Goal: Transaction & Acquisition: Subscribe to service/newsletter

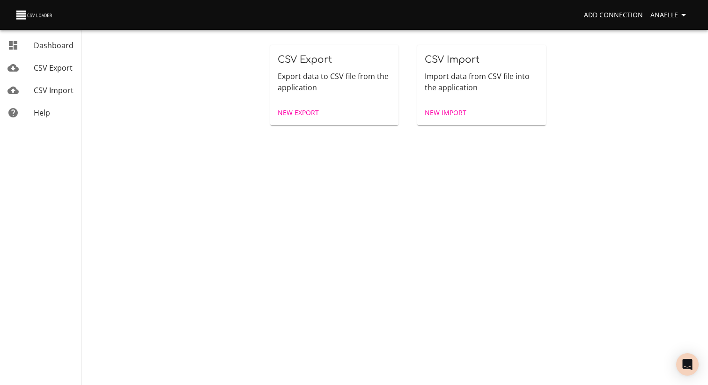
click at [394, 224] on body "Add Connection Anaelle Dashboard CSV Export CSV Import Help CSV Export Export d…" at bounding box center [354, 192] width 708 height 385
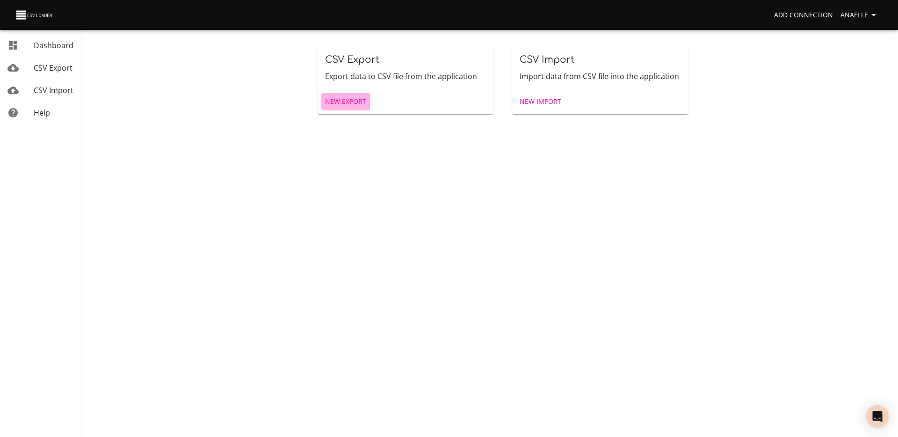
click at [343, 96] on span "New Export" at bounding box center [345, 102] width 41 height 12
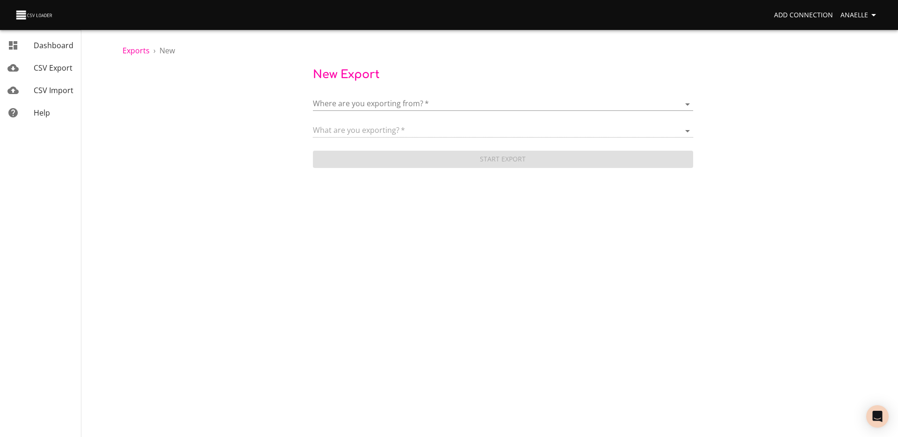
click at [380, 100] on body "Add Connection Anaelle Dashboard CSV Export CSV Import Help Exports › New New E…" at bounding box center [449, 218] width 898 height 437
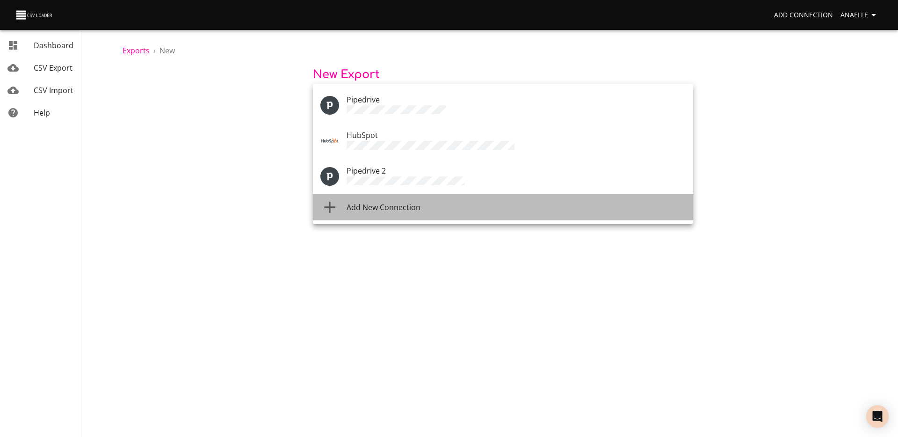
click at [390, 202] on span "Add New Connection" at bounding box center [384, 207] width 74 height 10
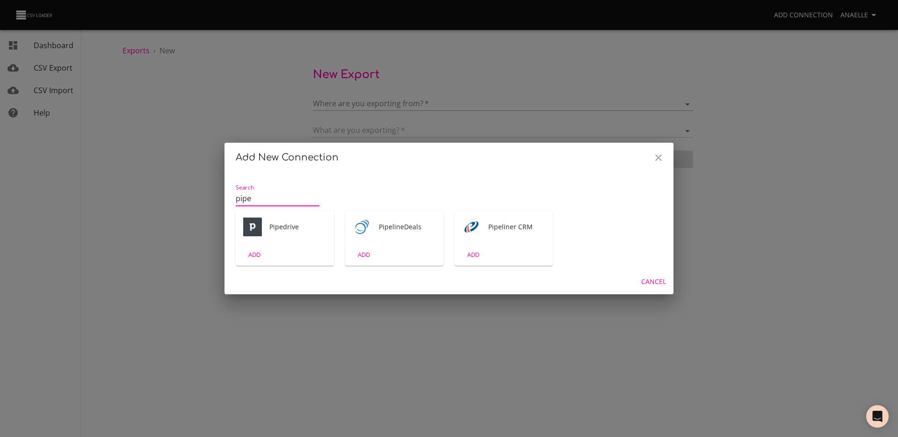
type input "pipe"
click at [292, 257] on div "ADD" at bounding box center [285, 255] width 98 height 22
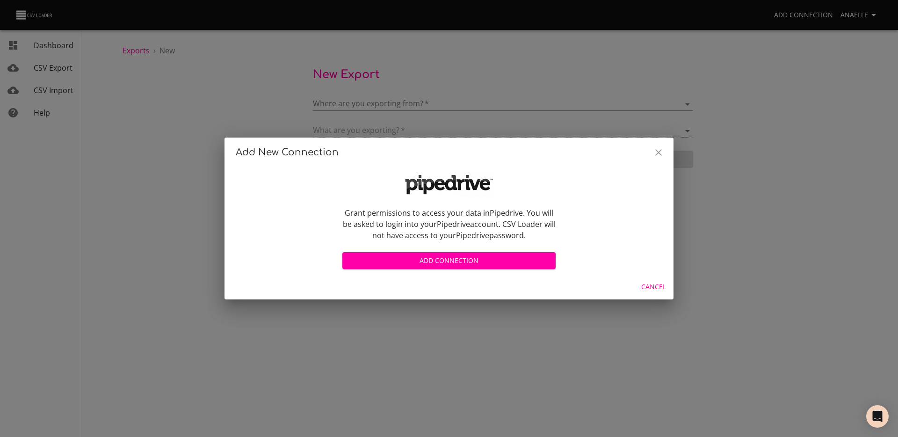
click at [402, 257] on span "Add Connection" at bounding box center [449, 261] width 198 height 12
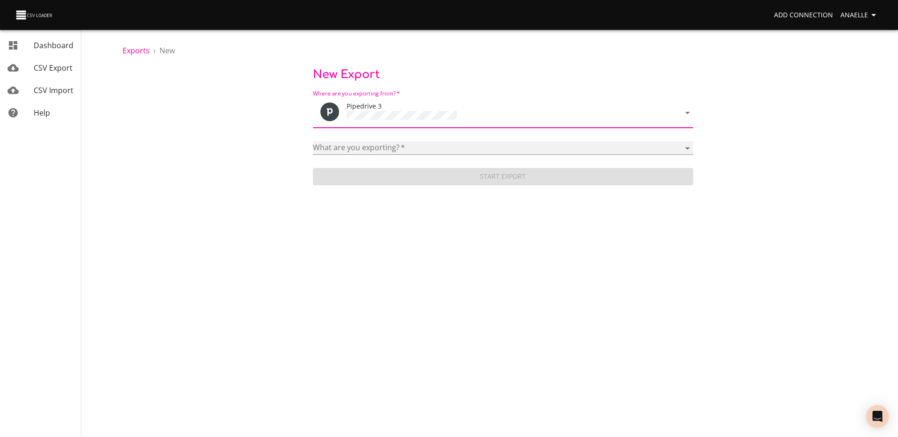
click at [413, 144] on select "Activities Activity Types Deal Products Deals Email Threads Emails Notes Organi…" at bounding box center [503, 148] width 380 height 14
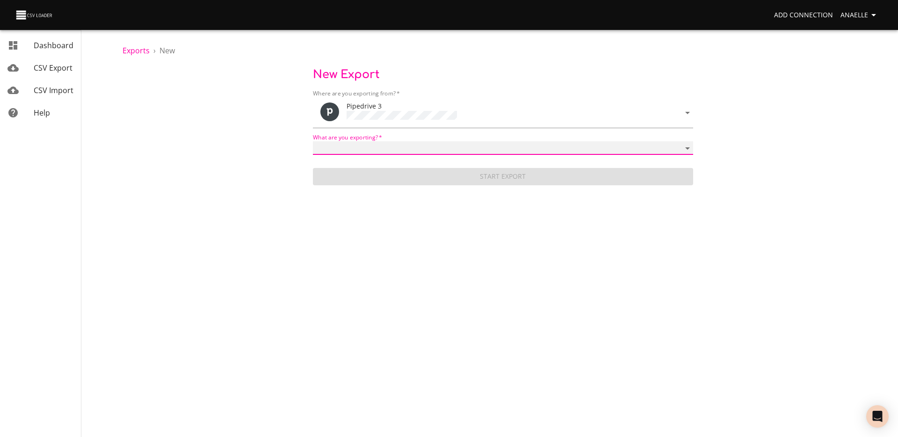
select select "mail_messages"
click at [313, 141] on select "Activities Activity Types Deal Products Deals Email Threads Emails Notes Organi…" at bounding box center [503, 148] width 380 height 14
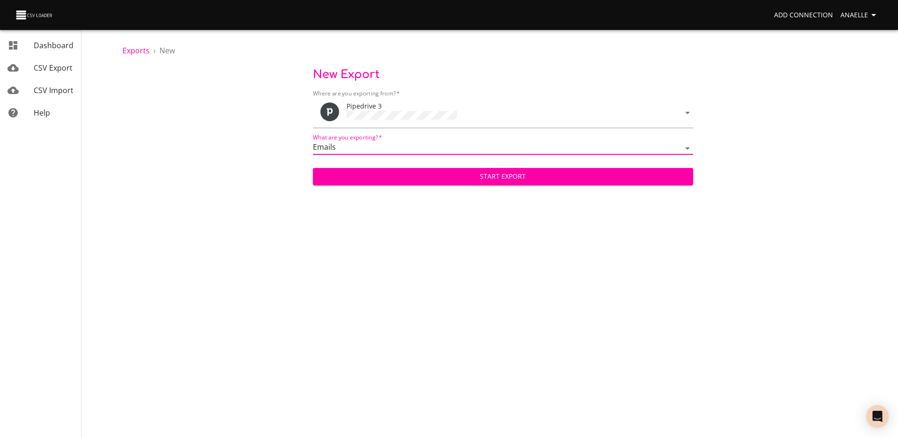
click at [425, 177] on span "Start Export" at bounding box center [503, 177] width 365 height 12
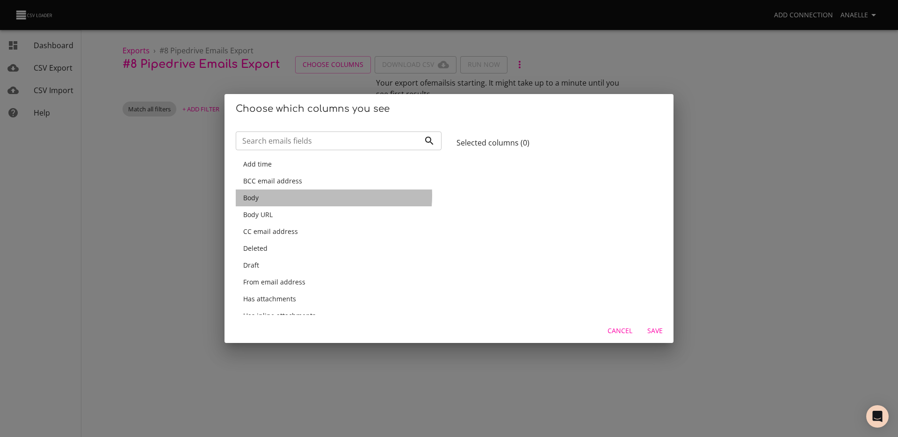
click at [308, 196] on div "Body" at bounding box center [338, 197] width 191 height 9
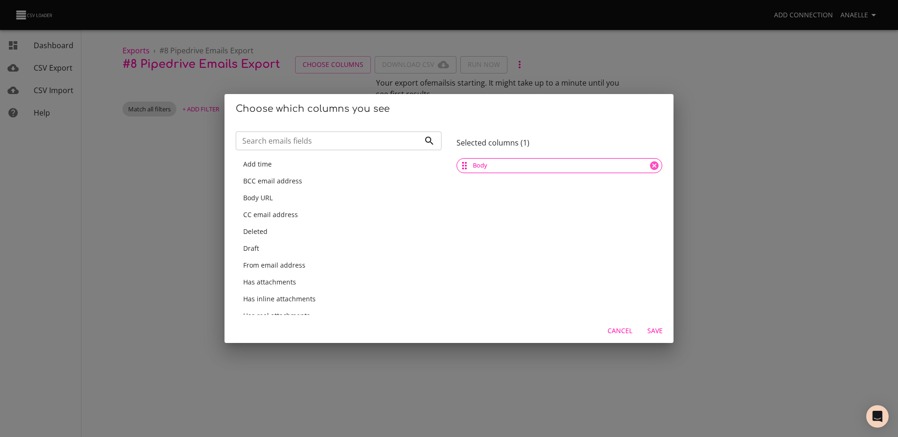
click at [293, 163] on div "Add time" at bounding box center [338, 164] width 191 height 9
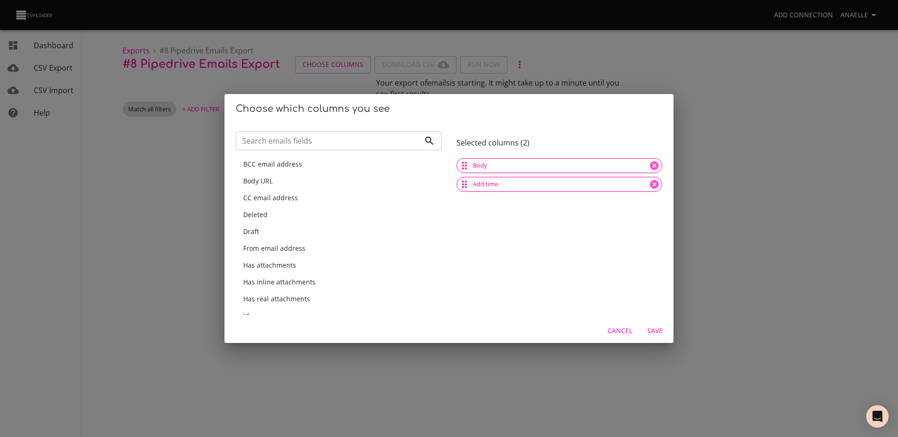
click at [294, 132] on input "Search emails fields" at bounding box center [328, 140] width 184 height 19
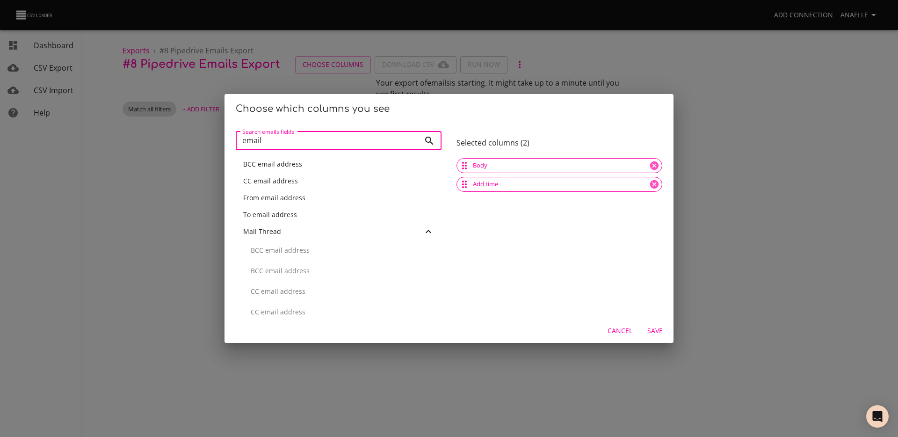
click at [290, 197] on span "From email address" at bounding box center [274, 197] width 62 height 9
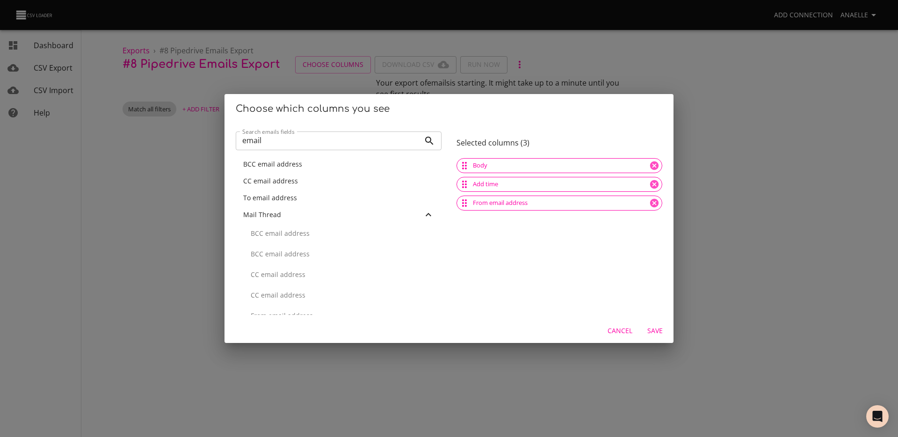
click at [288, 197] on span "To email address" at bounding box center [270, 197] width 54 height 9
click at [292, 182] on span "CC email address" at bounding box center [270, 180] width 55 height 9
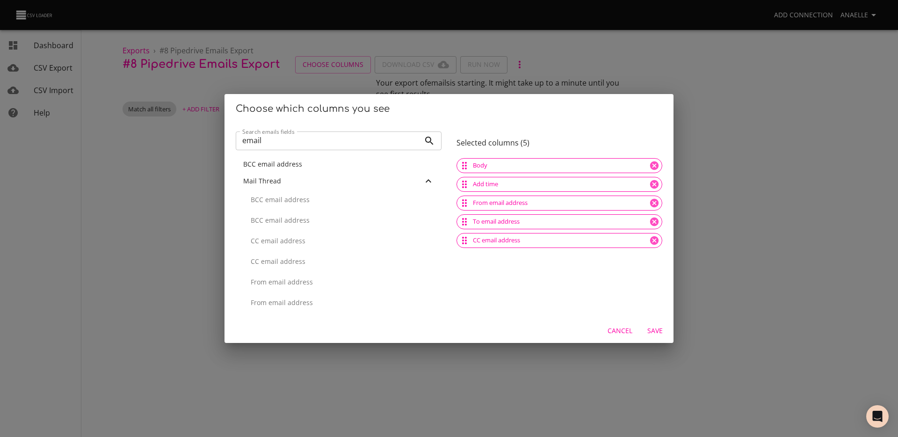
click at [280, 142] on input "email" at bounding box center [328, 140] width 184 height 19
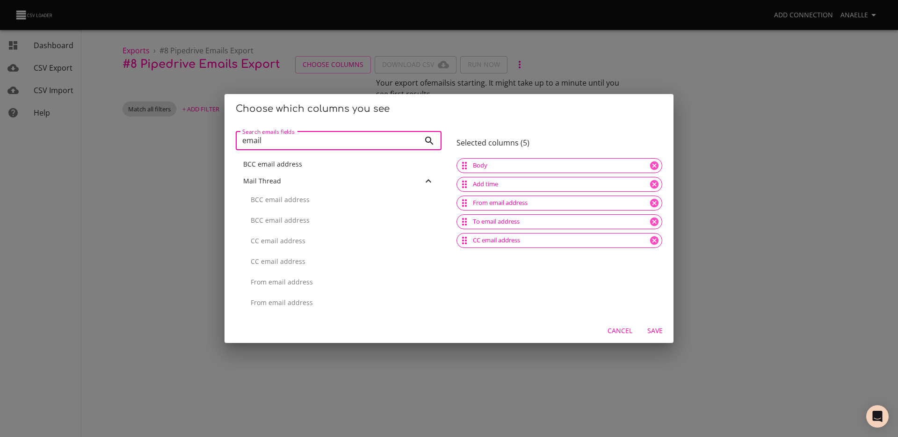
click at [280, 142] on input "email" at bounding box center [328, 140] width 184 height 19
click at [267, 258] on p "Deal" at bounding box center [342, 261] width 183 height 9
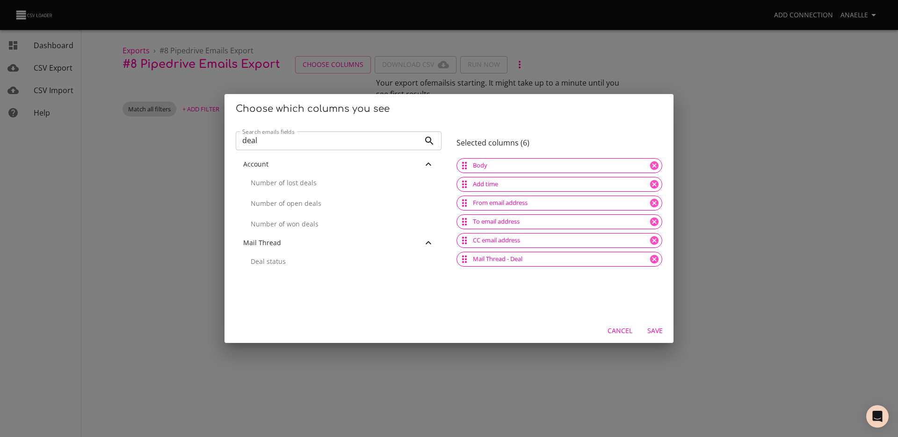
click at [270, 138] on input "deal" at bounding box center [328, 140] width 184 height 19
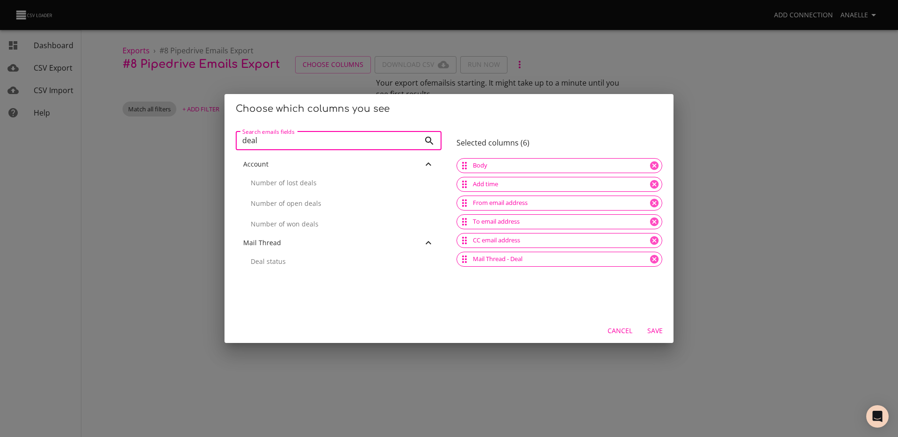
click at [270, 138] on input "deal" at bounding box center [328, 140] width 184 height 19
click at [287, 203] on p "ID" at bounding box center [342, 201] width 183 height 9
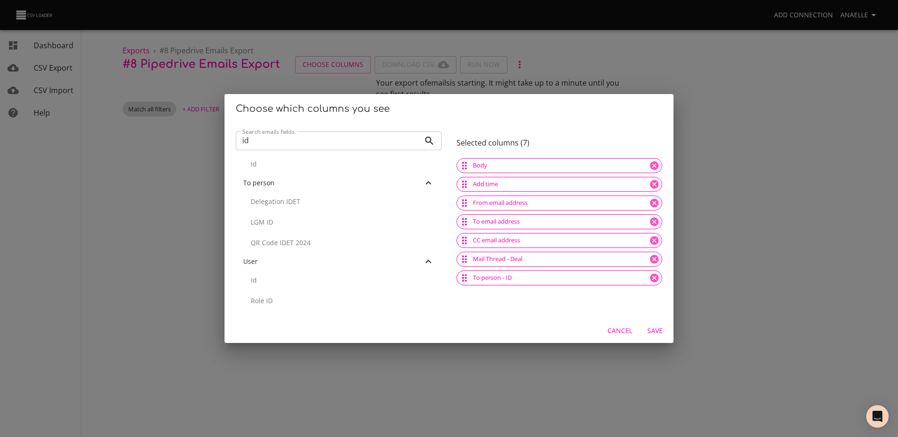
scroll to position [391, 0]
click at [282, 142] on input "id" at bounding box center [328, 140] width 184 height 19
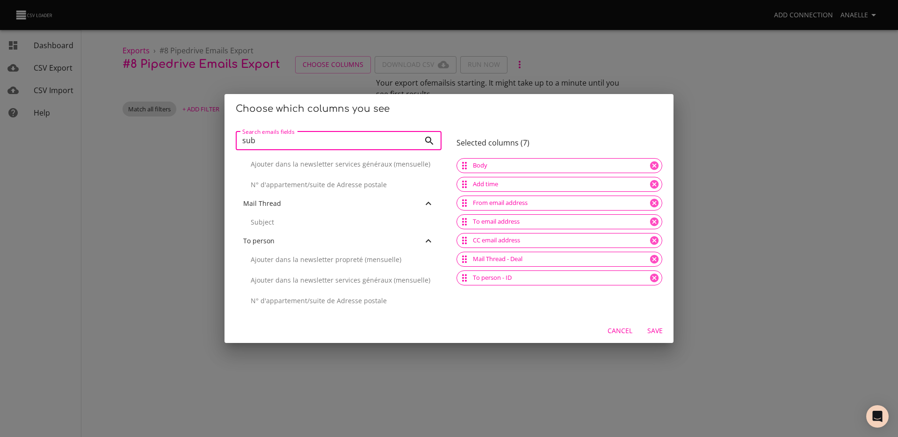
scroll to position [0, 0]
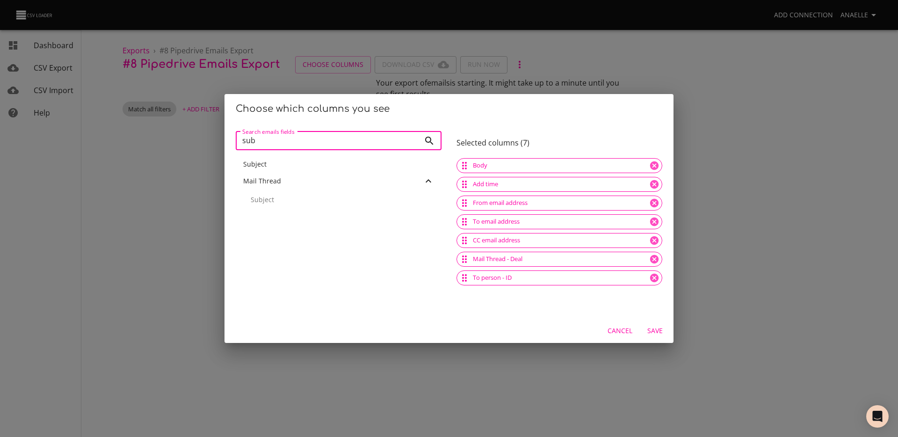
type input "sub"
click at [277, 166] on div "Subject" at bounding box center [338, 164] width 191 height 9
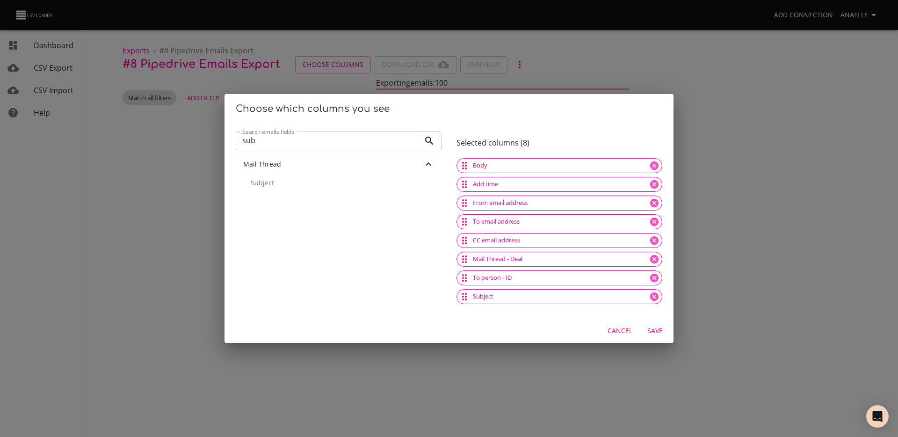
click at [648, 331] on span "Save" at bounding box center [655, 331] width 22 height 12
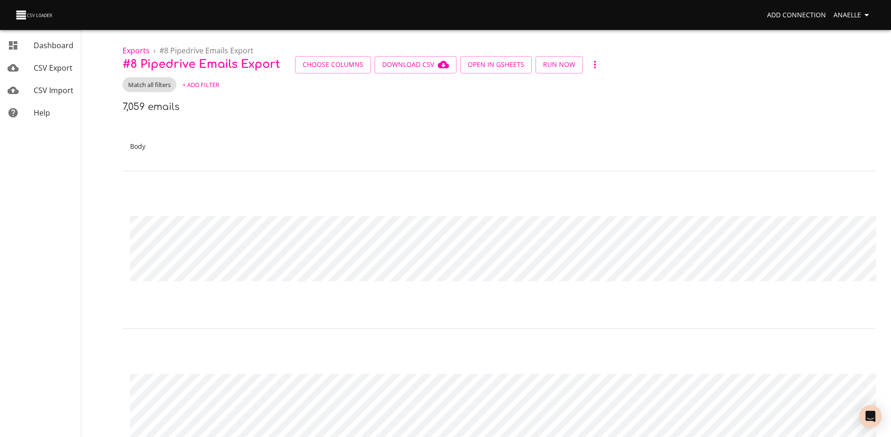
click at [209, 88] on span "+ Add Filter" at bounding box center [200, 85] width 37 height 11
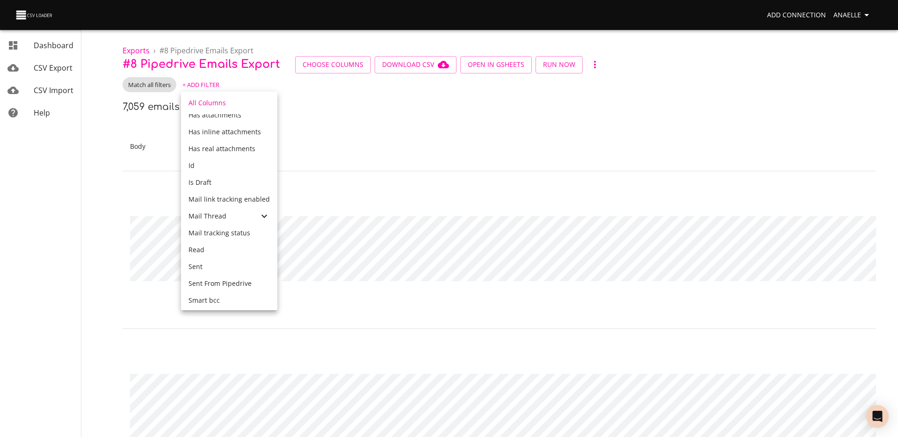
scroll to position [321, 0]
click at [219, 220] on span "Mail Thread" at bounding box center [208, 215] width 38 height 9
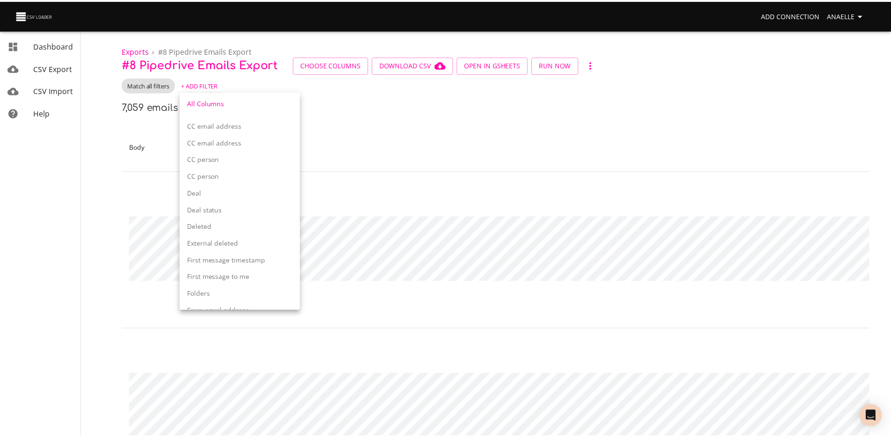
scroll to position [566, 0]
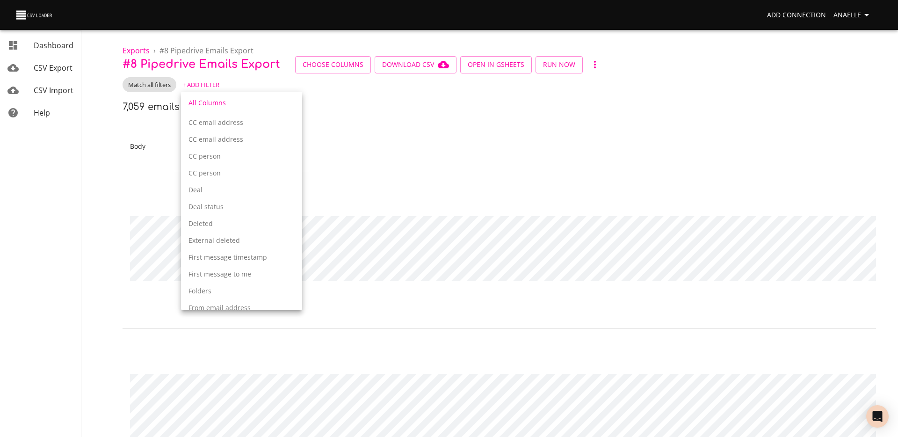
click at [232, 193] on p "Deal" at bounding box center [242, 189] width 106 height 9
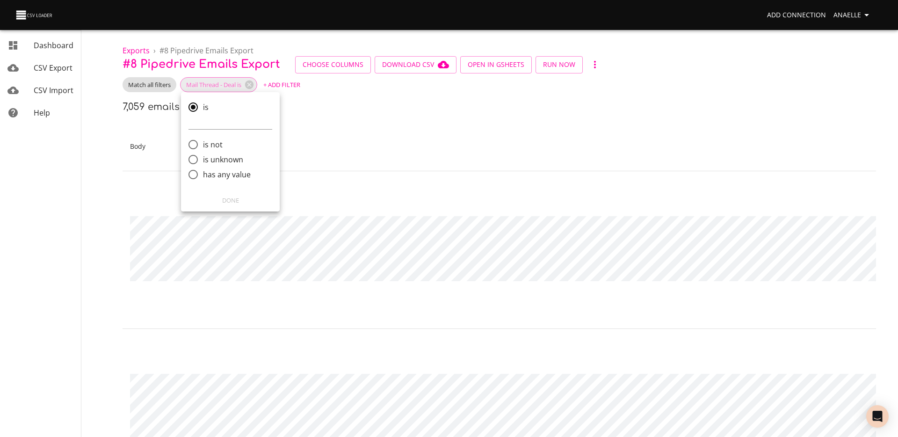
click at [233, 176] on span "has any value" at bounding box center [227, 174] width 48 height 11
click at [203, 176] on input "has any value" at bounding box center [193, 175] width 20 height 20
radio input "true"
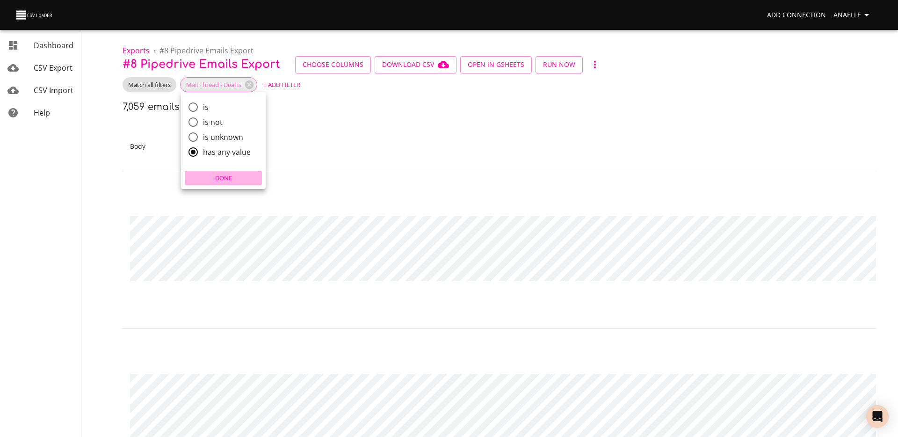
click at [227, 175] on span "Done" at bounding box center [223, 178] width 73 height 11
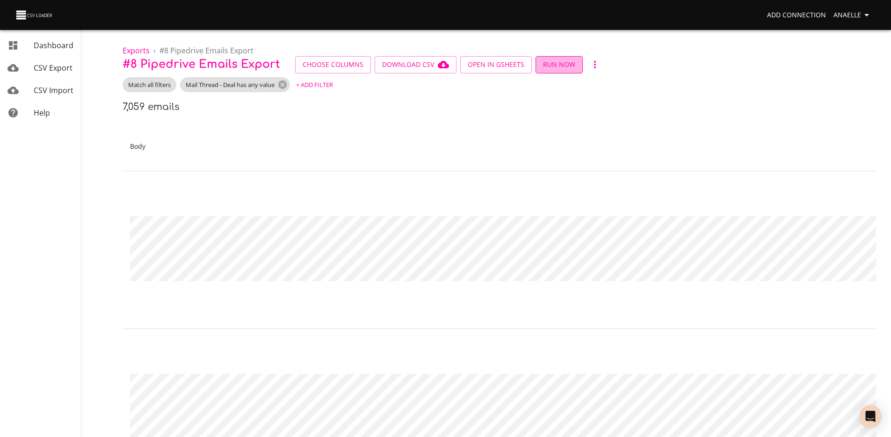
click at [560, 66] on span "Run Now" at bounding box center [559, 65] width 32 height 12
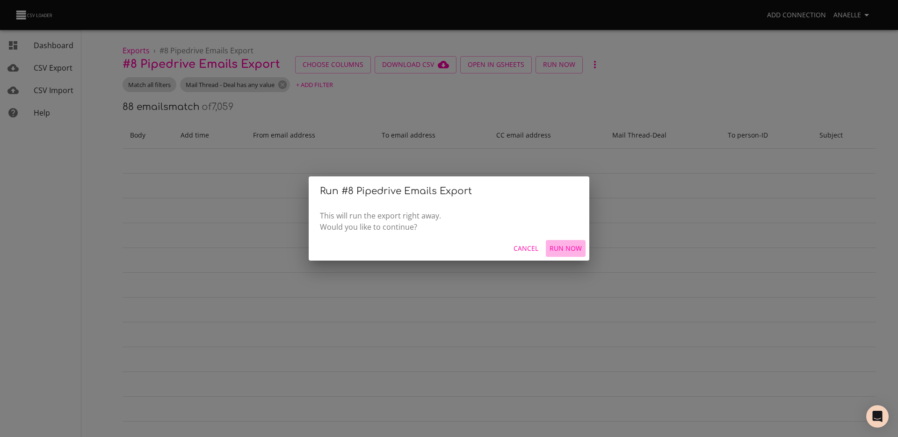
click at [576, 246] on span "Run Now" at bounding box center [566, 249] width 32 height 12
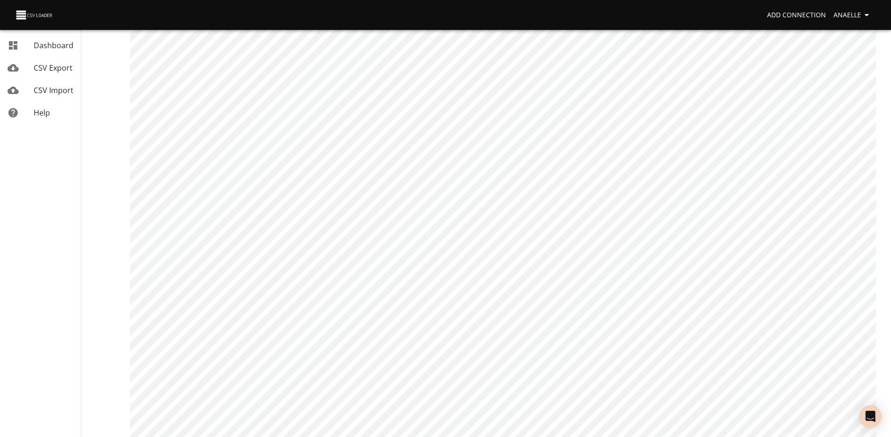
scroll to position [0, 0]
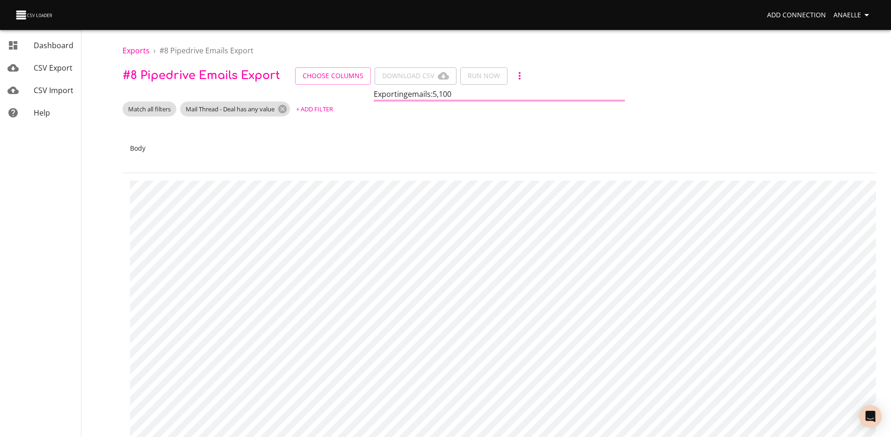
click at [331, 130] on th "Body" at bounding box center [721, 148] width 1196 height 49
click at [593, 125] on th "Body" at bounding box center [721, 148] width 1196 height 49
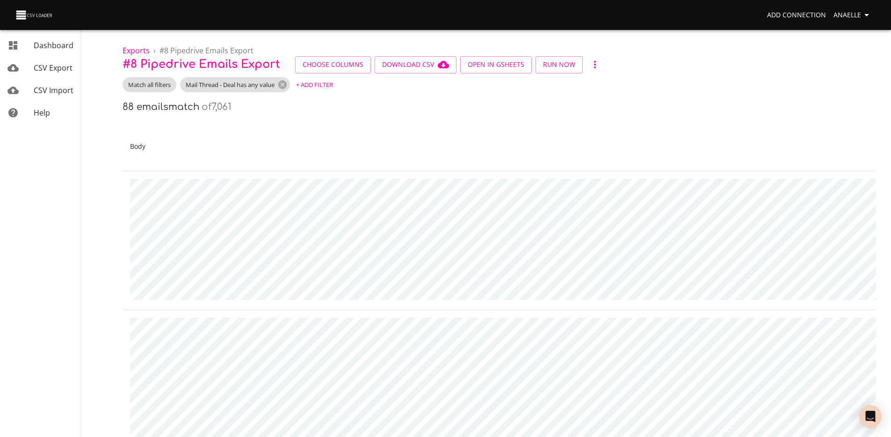
click at [232, 102] on h6 "of 7,061" at bounding box center [217, 107] width 30 height 11
click at [413, 61] on span "Download CSV" at bounding box center [415, 65] width 67 height 12
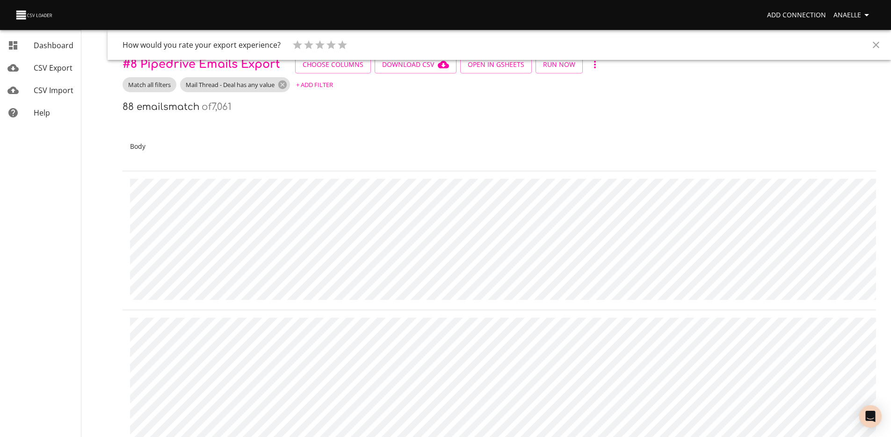
click at [707, 106] on div "88 emails match of 7,061" at bounding box center [500, 107] width 754 height 15
click at [285, 88] on icon at bounding box center [282, 84] width 8 height 8
click at [615, 108] on div "88 emails match of 7,061" at bounding box center [500, 107] width 754 height 15
click at [707, 49] on icon "Close" at bounding box center [876, 44] width 11 height 11
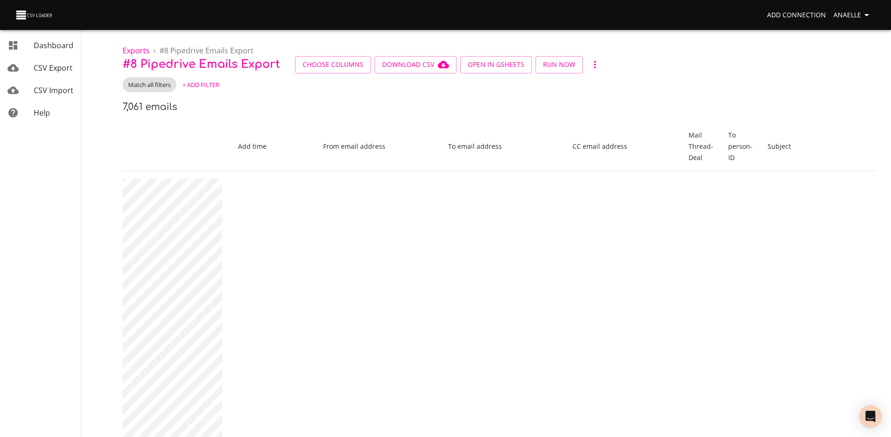
click at [217, 82] on span "+ Add Filter" at bounding box center [200, 85] width 37 height 11
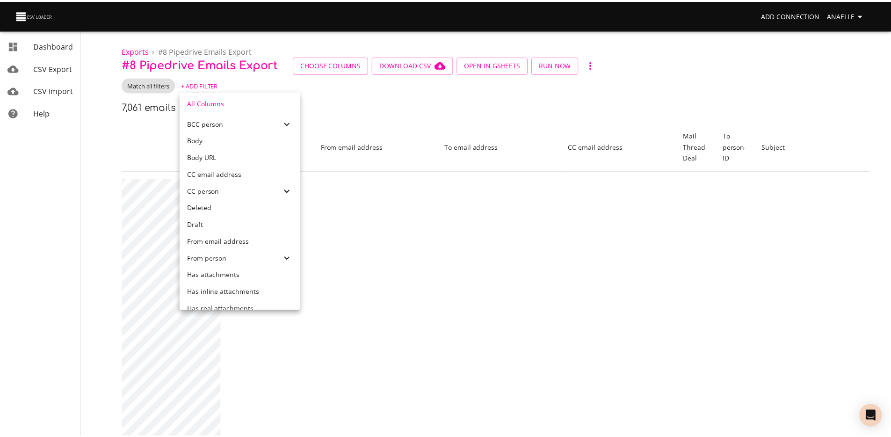
scroll to position [190, 0]
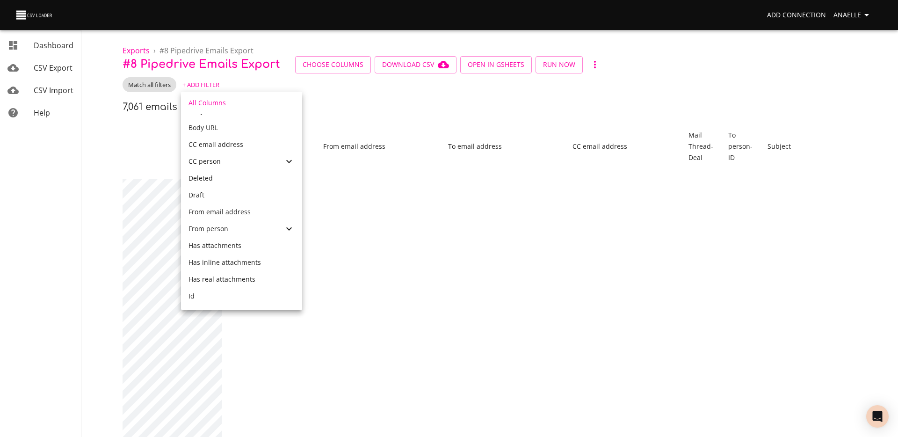
click at [244, 212] on span "From email address" at bounding box center [220, 211] width 62 height 9
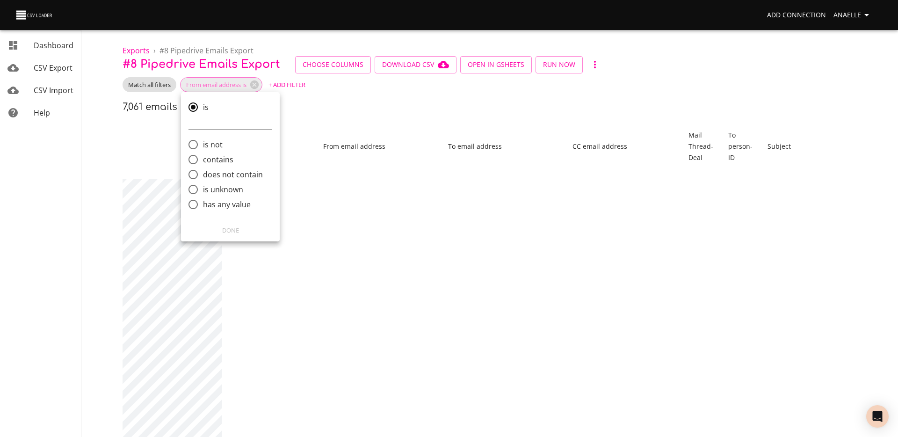
click at [314, 93] on div at bounding box center [449, 218] width 898 height 437
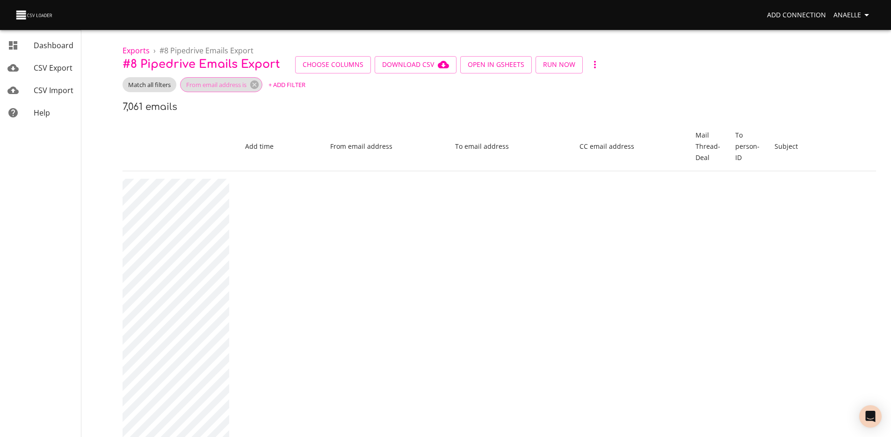
click at [260, 83] on icon at bounding box center [254, 85] width 10 height 10
click at [204, 84] on span "+ Add Filter" at bounding box center [200, 85] width 37 height 11
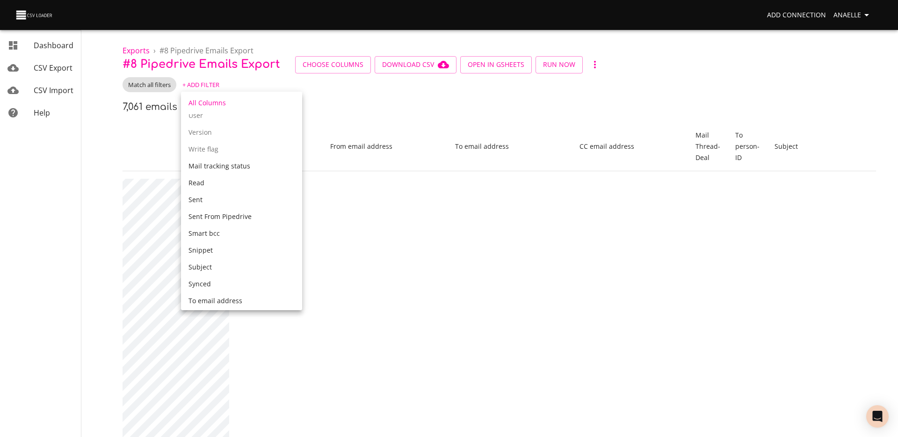
scroll to position [1296, 0]
click at [232, 268] on div "To person" at bounding box center [236, 267] width 95 height 9
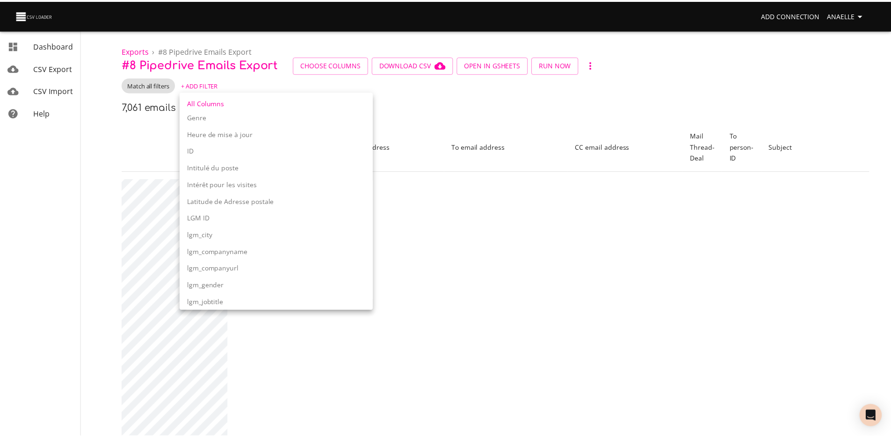
scroll to position [1103, 0]
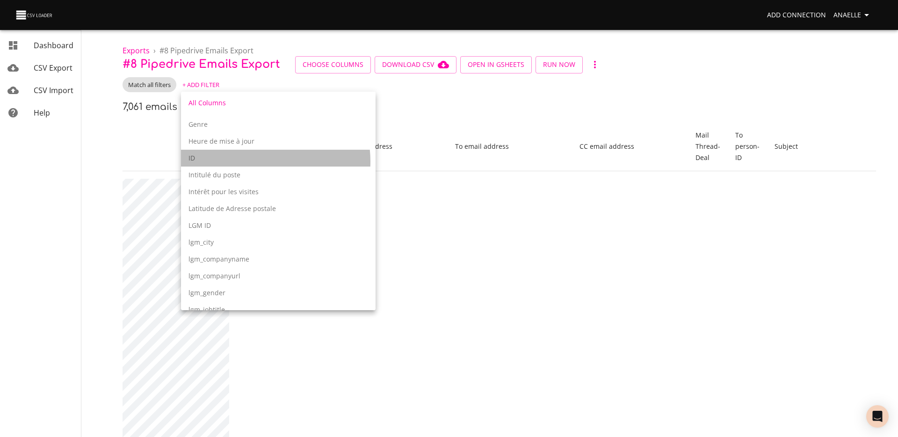
click at [254, 161] on p "ID" at bounding box center [279, 157] width 180 height 9
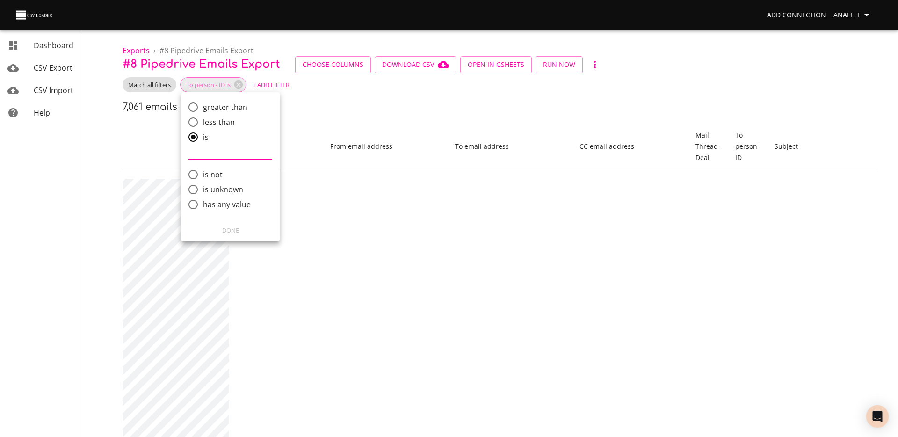
click at [223, 204] on span "has any value" at bounding box center [227, 204] width 48 height 11
click at [203, 204] on input "has any value" at bounding box center [193, 205] width 20 height 20
radio input "true"
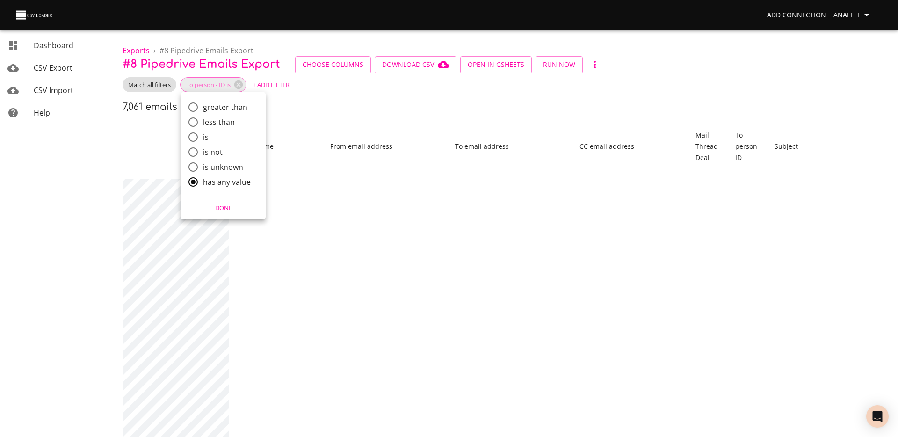
click at [230, 204] on span "Done" at bounding box center [223, 208] width 73 height 11
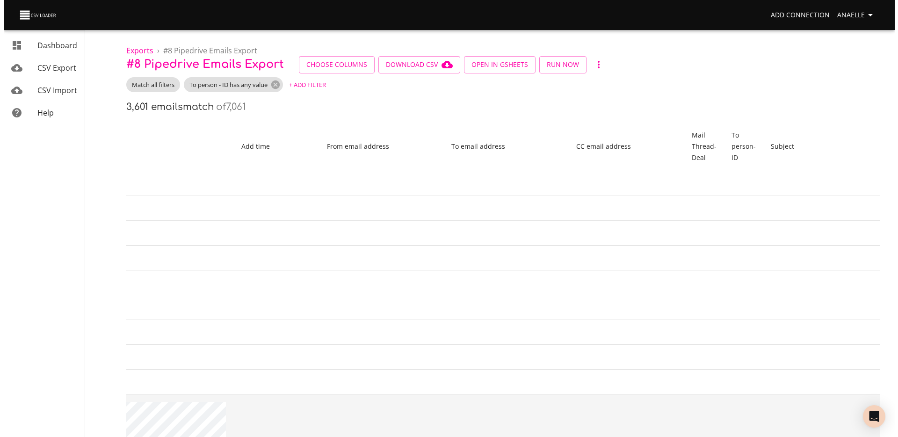
scroll to position [0, 1053]
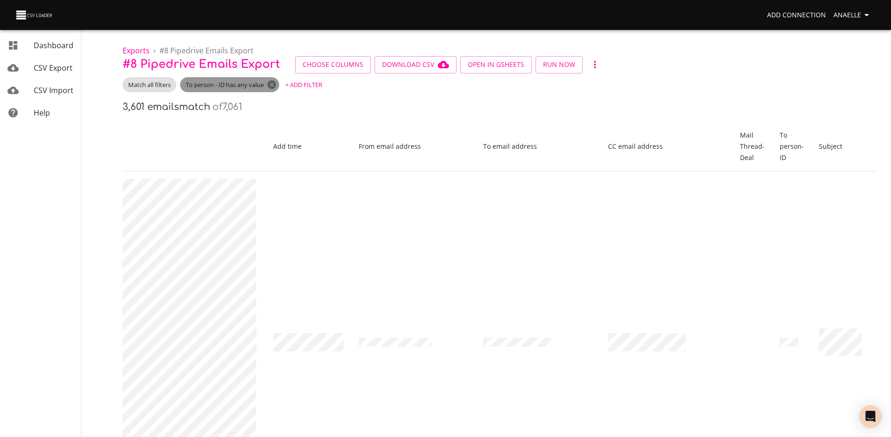
click at [276, 85] on icon at bounding box center [272, 84] width 8 height 8
click at [334, 67] on span "Choose Columns" at bounding box center [333, 65] width 61 height 12
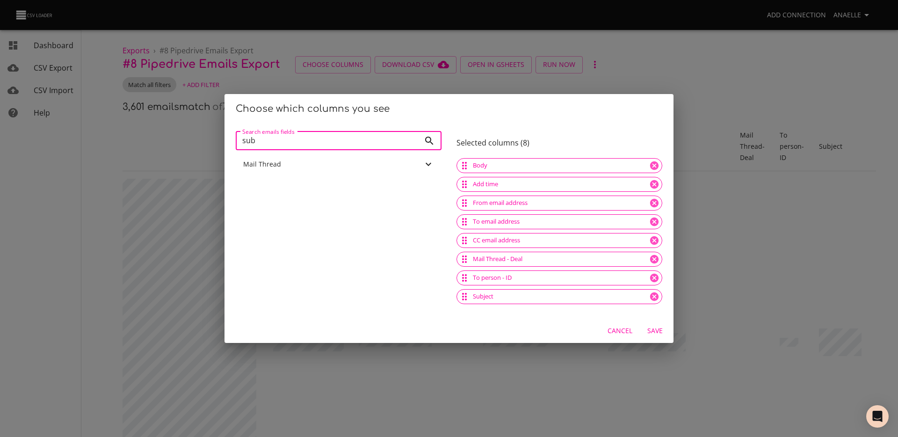
click at [358, 137] on input "sub" at bounding box center [328, 140] width 184 height 19
type input "account"
click at [330, 184] on p "Account" at bounding box center [342, 182] width 183 height 9
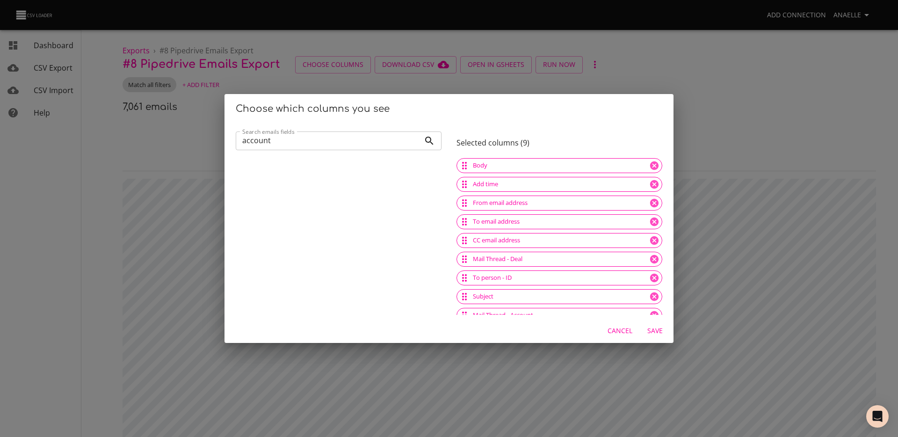
scroll to position [10, 0]
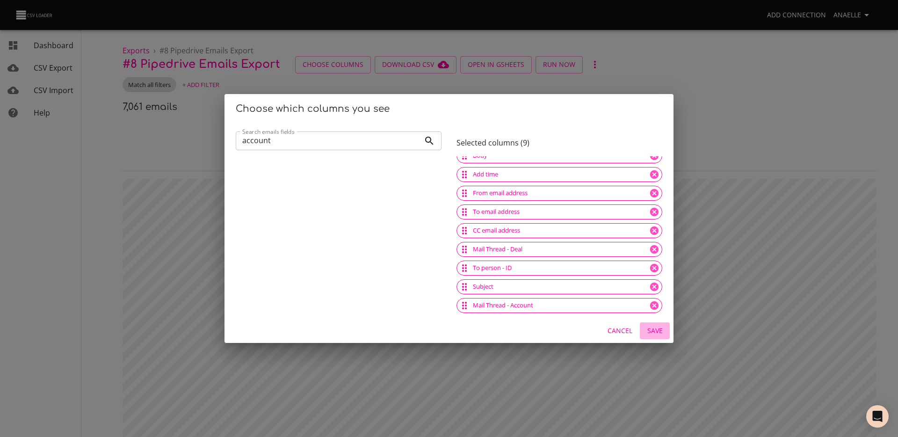
click at [660, 329] on span "Save" at bounding box center [655, 331] width 22 height 12
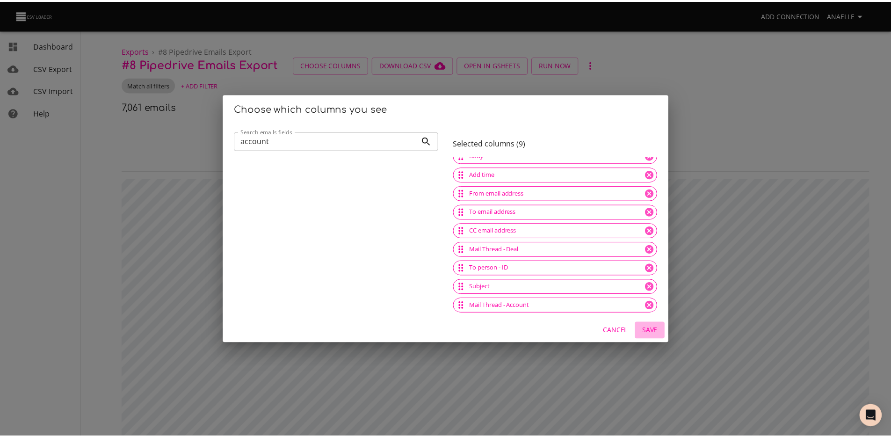
scroll to position [0, 0]
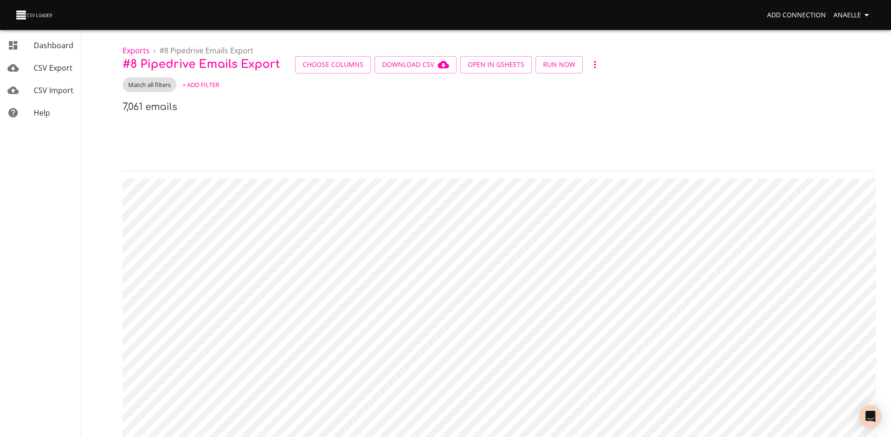
click at [377, 106] on div "7,061 emails" at bounding box center [500, 107] width 754 height 15
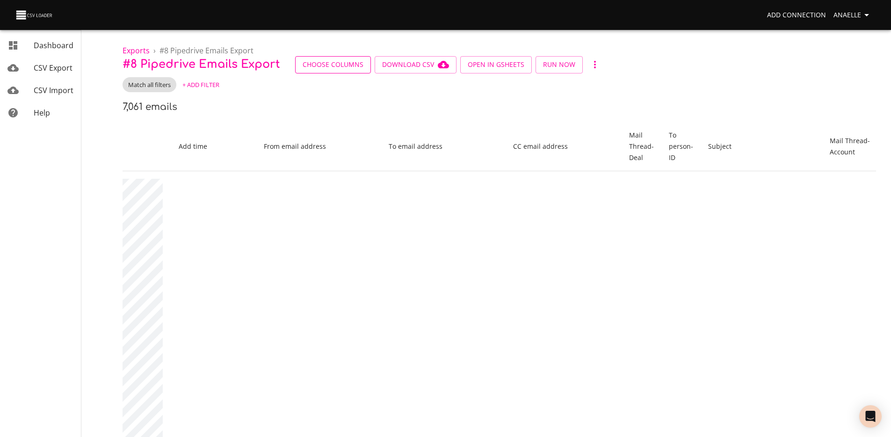
click at [346, 66] on span "Choose Columns" at bounding box center [333, 65] width 61 height 12
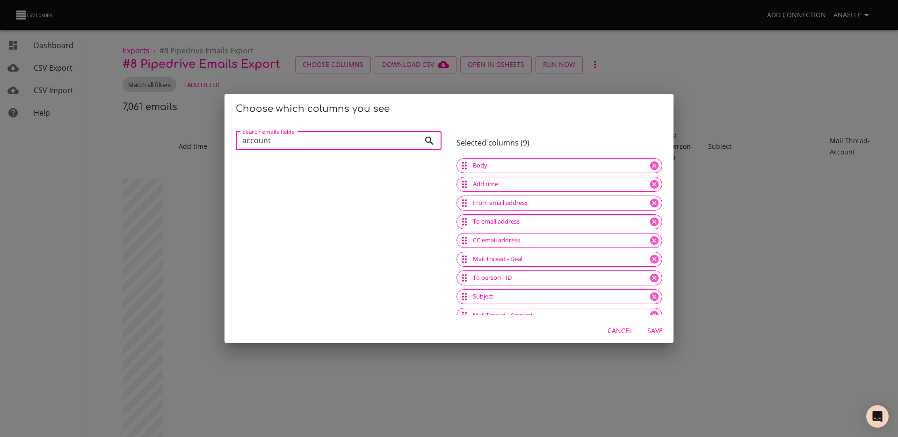
click at [315, 139] on input "account" at bounding box center [328, 140] width 184 height 19
type input "ID"
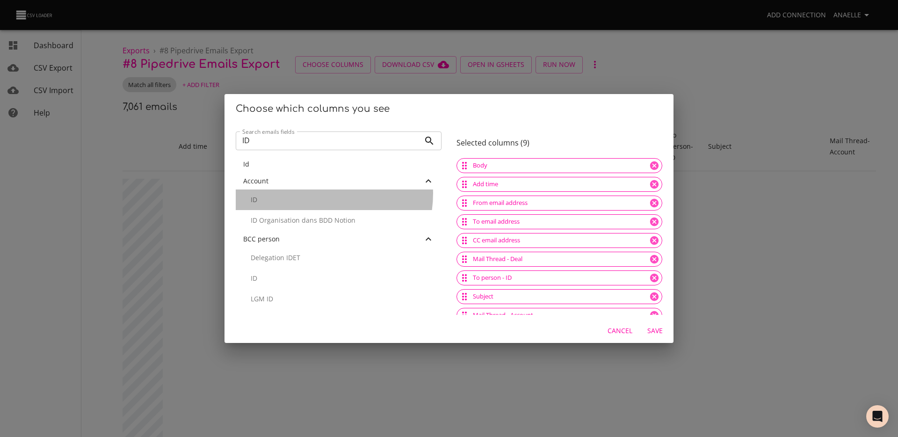
click at [311, 194] on div "ID" at bounding box center [339, 200] width 206 height 21
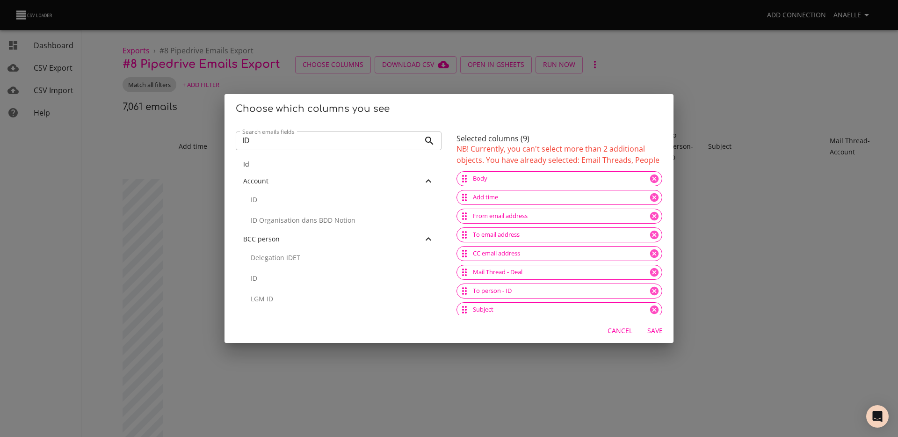
scroll to position [23, 0]
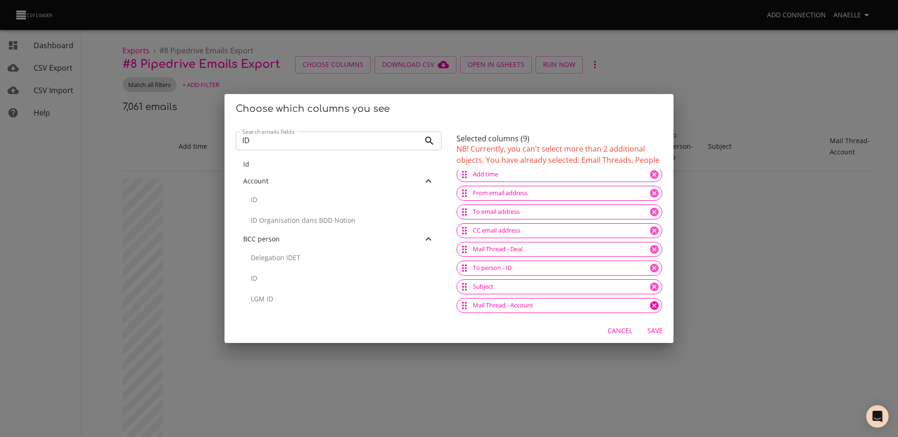
click at [650, 305] on icon at bounding box center [654, 305] width 8 height 8
click at [650, 265] on icon at bounding box center [654, 268] width 8 height 8
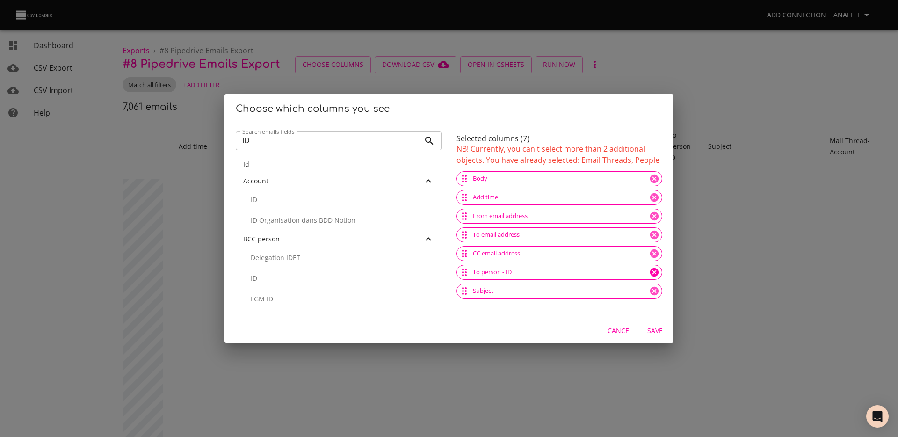
scroll to position [0, 0]
click at [297, 196] on p "ID" at bounding box center [342, 199] width 183 height 9
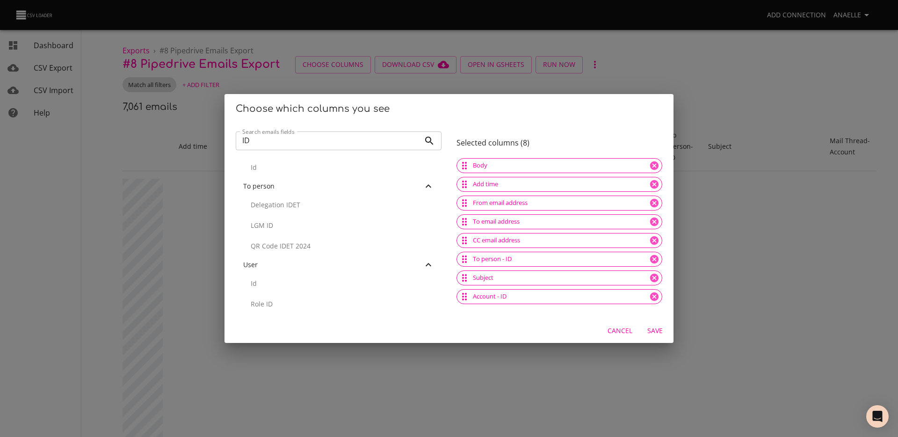
scroll to position [371, 0]
click at [652, 328] on span "Save" at bounding box center [655, 331] width 22 height 12
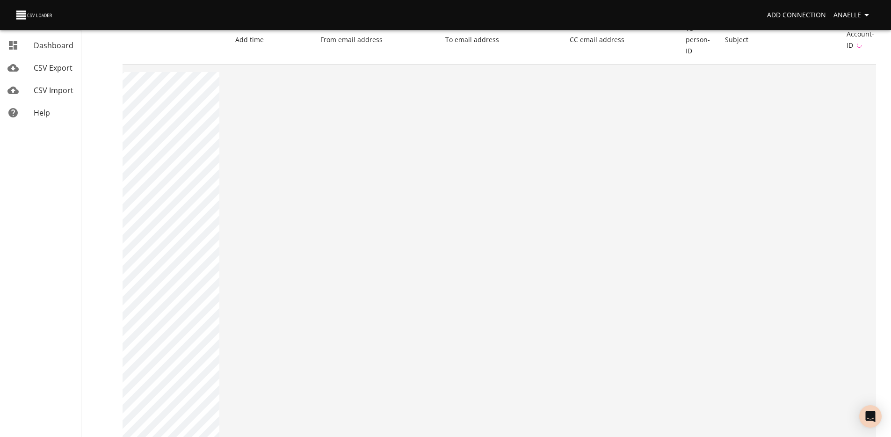
scroll to position [0, 0]
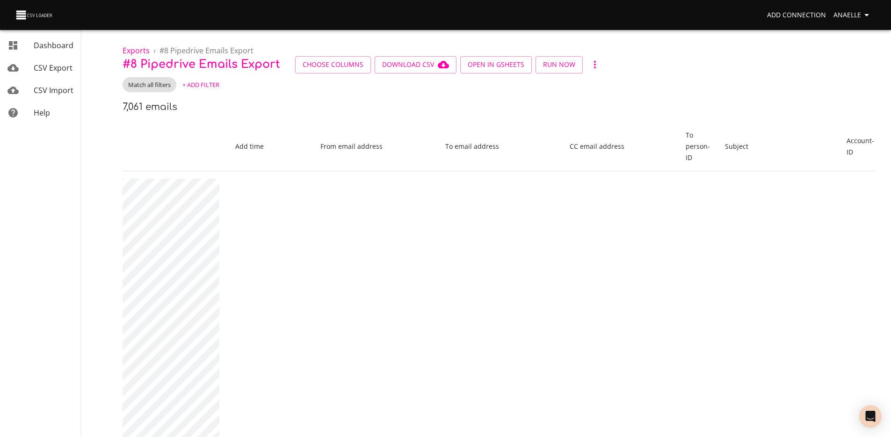
click at [284, 132] on th "Add time" at bounding box center [271, 146] width 86 height 49
click at [205, 78] on button "+ Add Filter" at bounding box center [201, 85] width 42 height 15
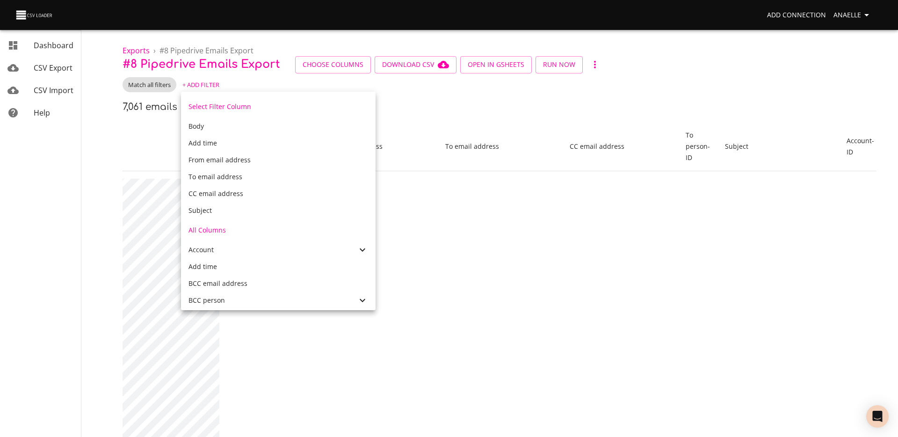
click at [281, 253] on div "Account" at bounding box center [273, 249] width 168 height 9
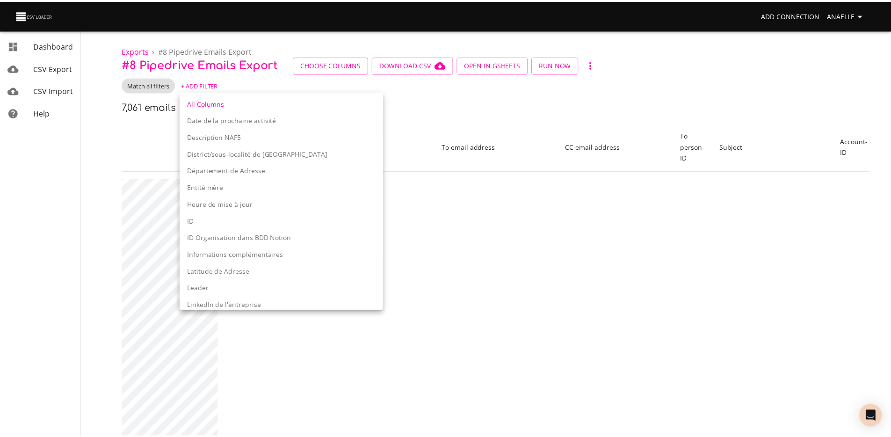
scroll to position [316, 0]
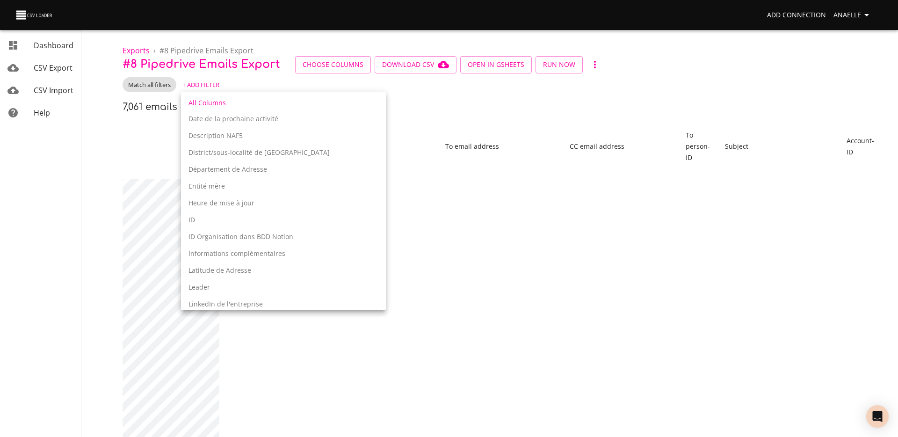
click at [252, 219] on p "ID" at bounding box center [284, 219] width 190 height 9
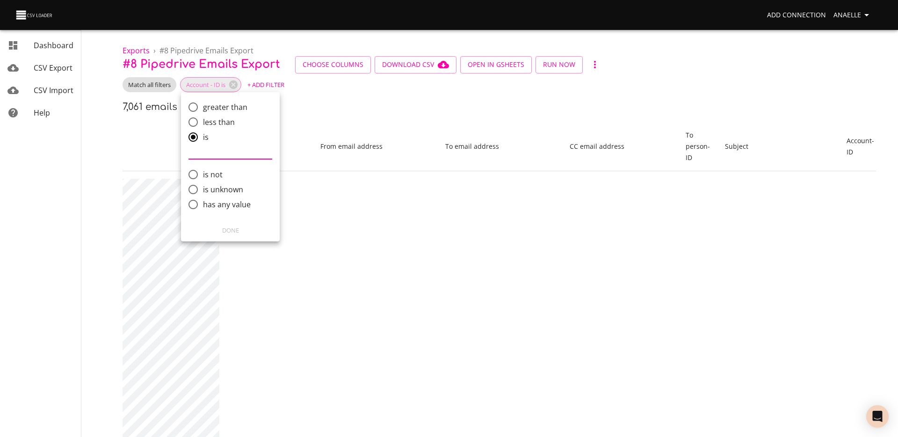
click at [223, 206] on span "has any value" at bounding box center [227, 204] width 48 height 11
click at [203, 206] on input "has any value" at bounding box center [193, 205] width 20 height 20
radio input "true"
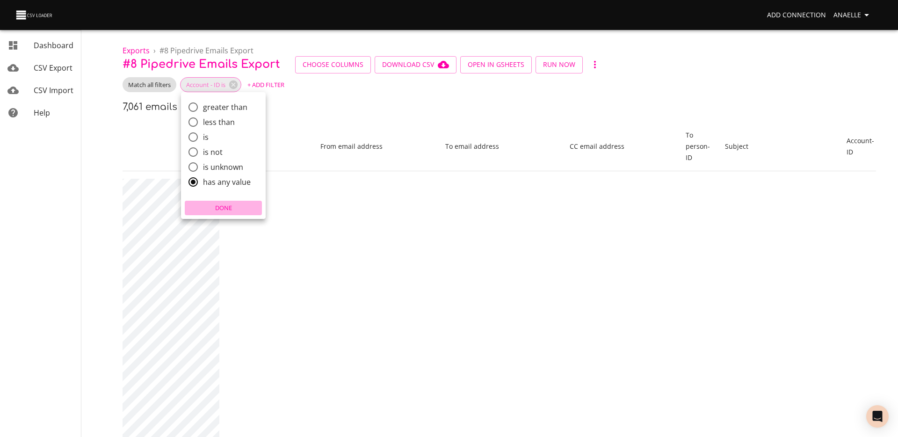
click at [222, 214] on button "Done" at bounding box center [223, 208] width 77 height 15
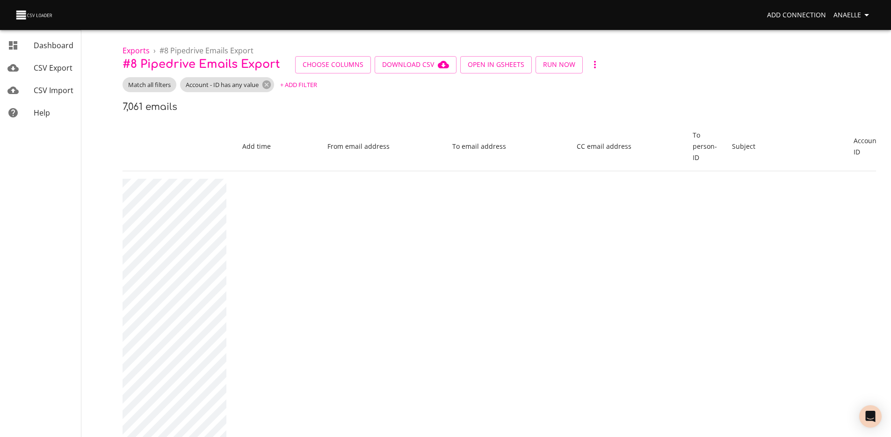
click at [324, 100] on div "7,061 emails" at bounding box center [500, 107] width 754 height 15
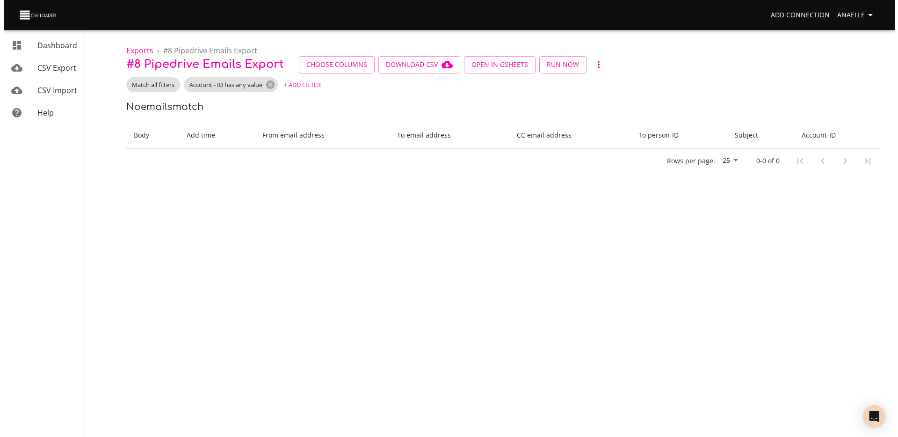
scroll to position [0, 0]
click at [270, 85] on icon at bounding box center [267, 84] width 8 height 8
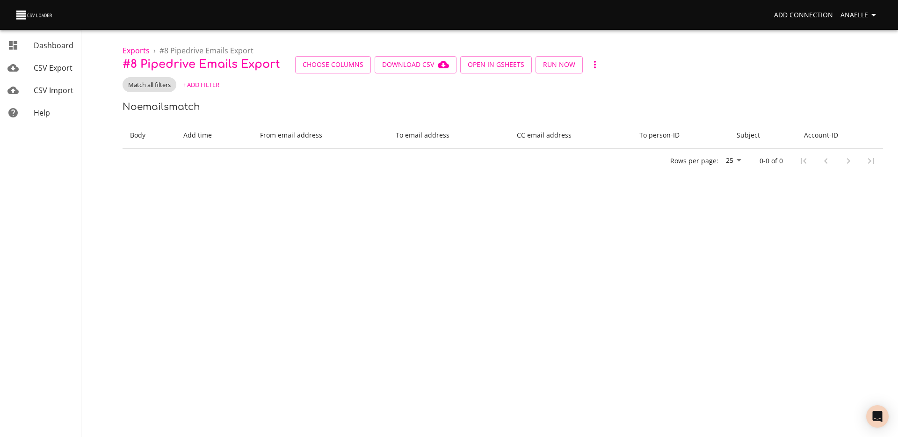
click at [204, 81] on span "+ Add Filter" at bounding box center [200, 85] width 37 height 11
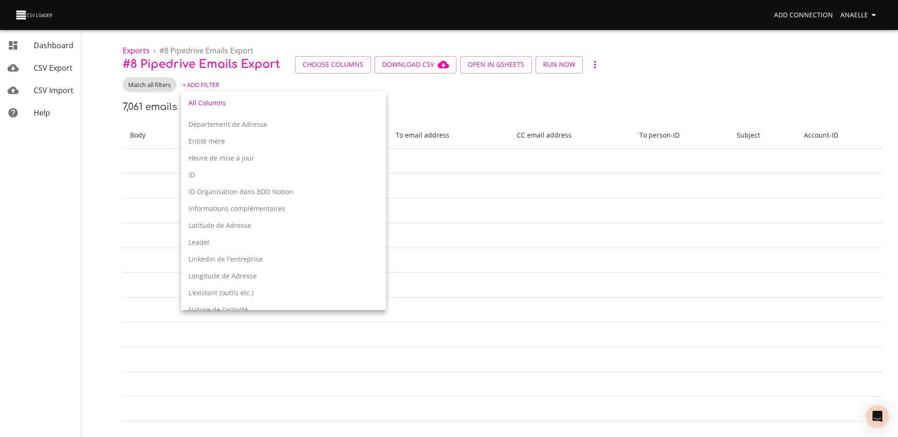
scroll to position [423, 0]
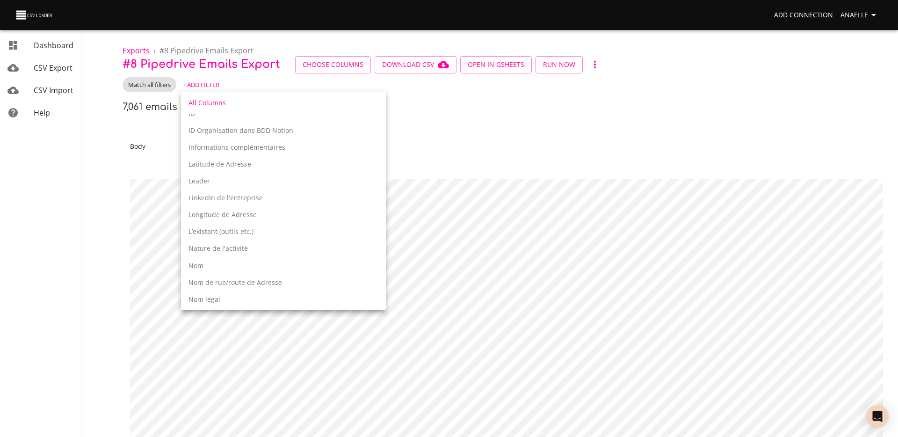
click at [363, 105] on div at bounding box center [449, 218] width 898 height 437
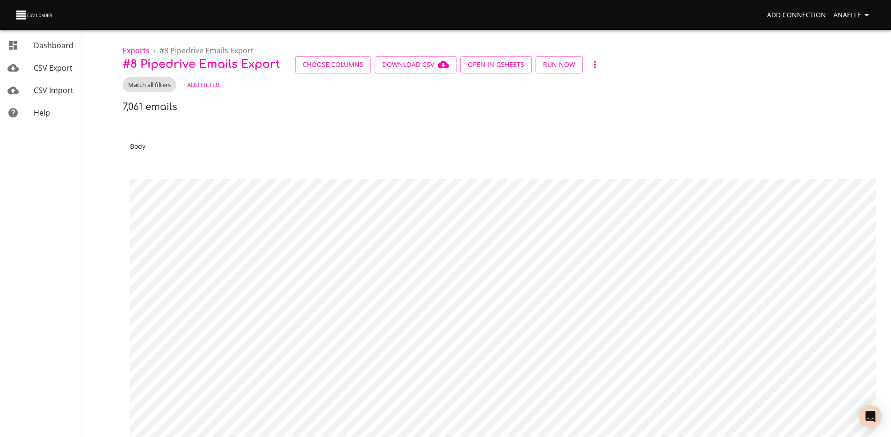
click at [339, 54] on ol "Exports › # 8 Pipedrive Emails Export" at bounding box center [500, 50] width 754 height 11
click at [335, 60] on span "Choose Columns" at bounding box center [333, 65] width 61 height 12
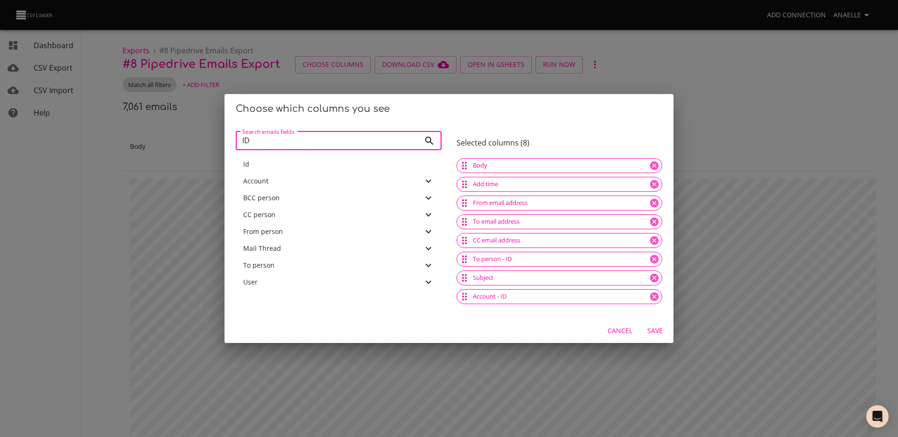
scroll to position [4, 0]
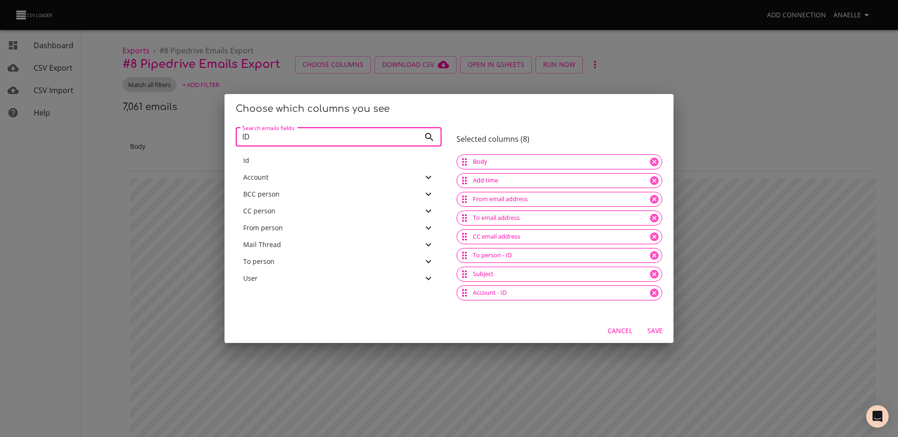
click at [350, 139] on input "ID" at bounding box center [328, 137] width 184 height 19
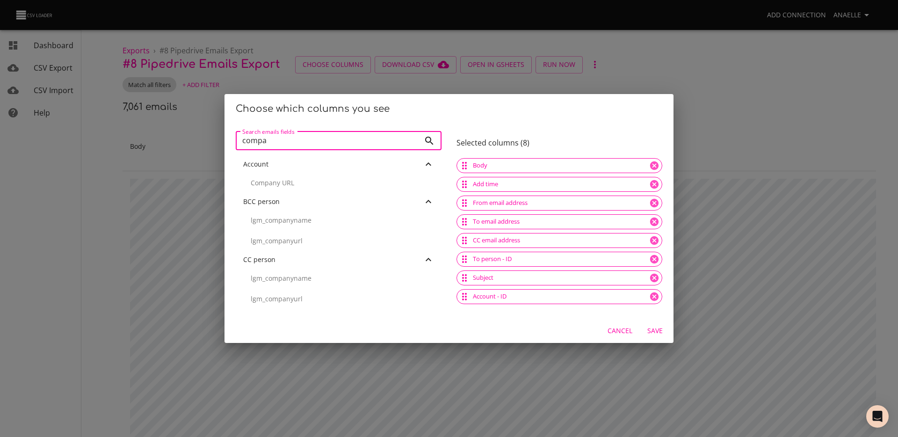
click at [322, 73] on div "Choose which columns you see Search emails fields compa Search emails fields Ac…" at bounding box center [449, 218] width 898 height 437
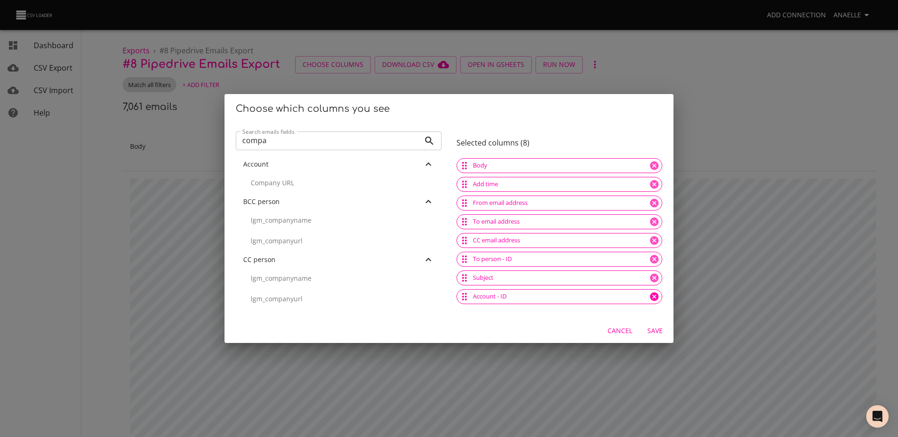
click at [650, 296] on icon at bounding box center [654, 296] width 8 height 8
click at [313, 139] on input "compa" at bounding box center [328, 140] width 184 height 19
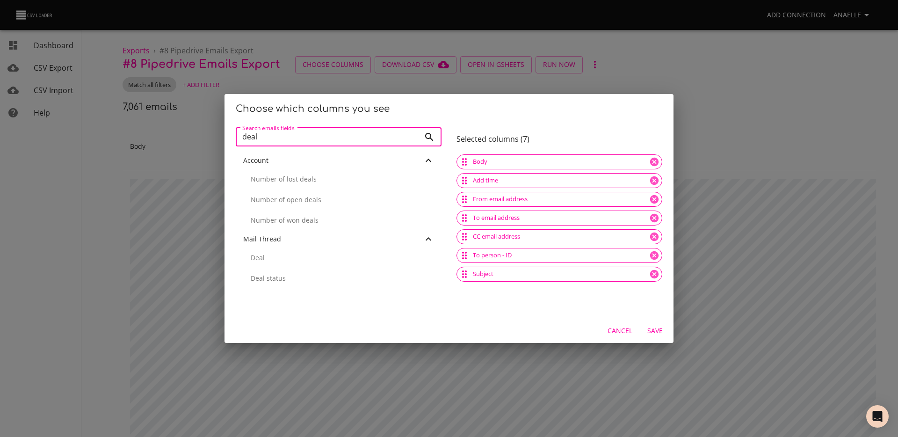
scroll to position [4, 0]
type input "deal"
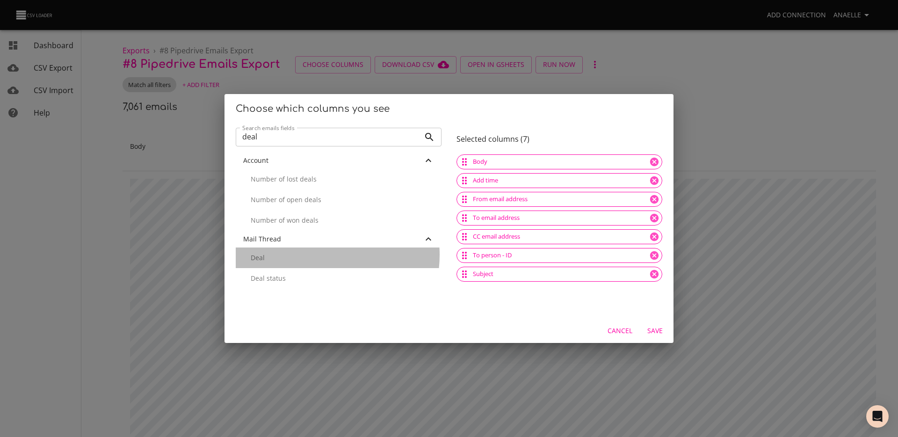
click at [314, 255] on p "Deal" at bounding box center [342, 257] width 183 height 9
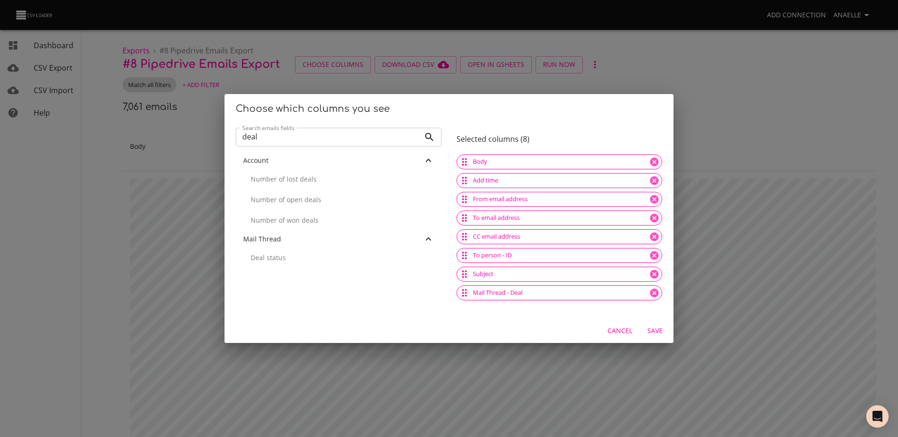
click at [657, 333] on span "Save" at bounding box center [655, 331] width 22 height 12
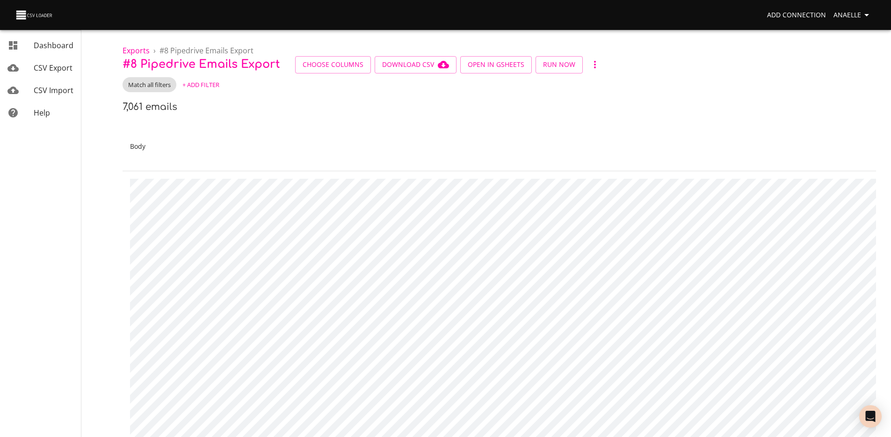
click at [215, 90] on button "+ Add Filter" at bounding box center [201, 85] width 42 height 15
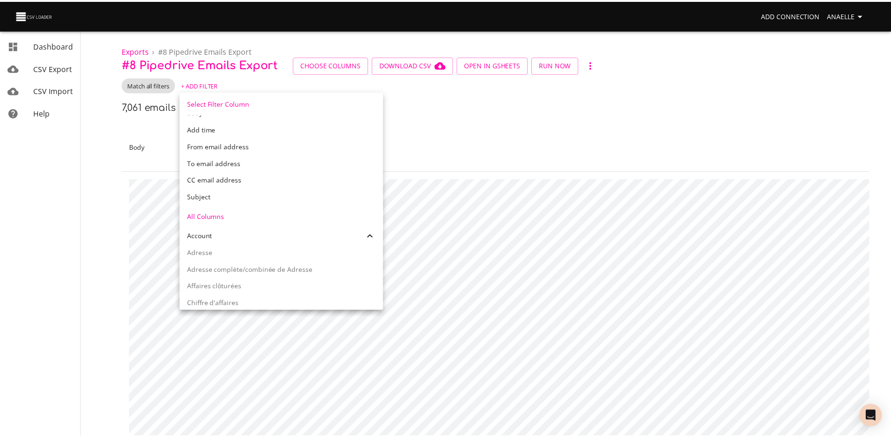
scroll to position [0, 0]
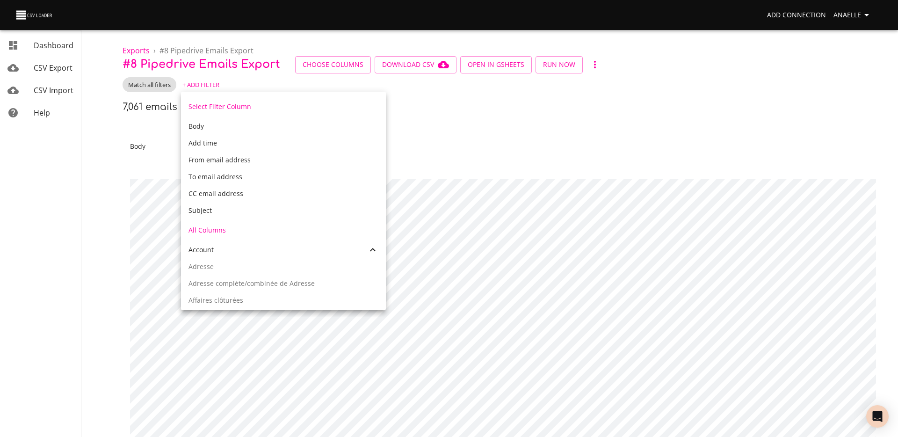
click at [379, 135] on div at bounding box center [449, 218] width 898 height 437
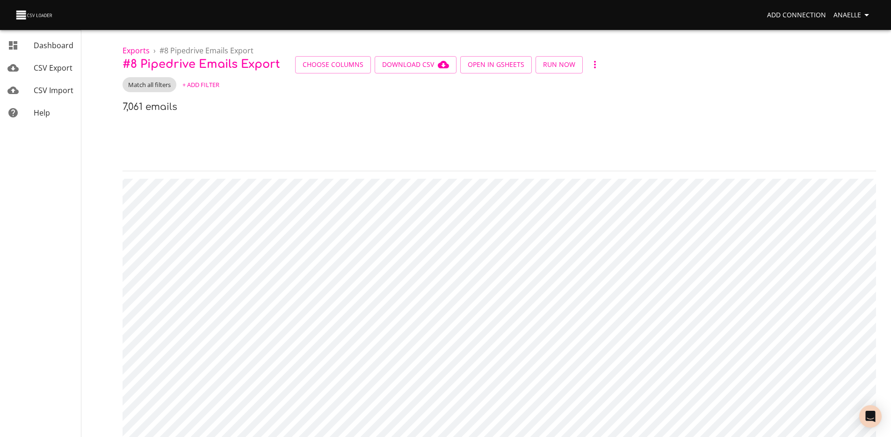
click at [214, 85] on span "+ Add Filter" at bounding box center [200, 85] width 37 height 11
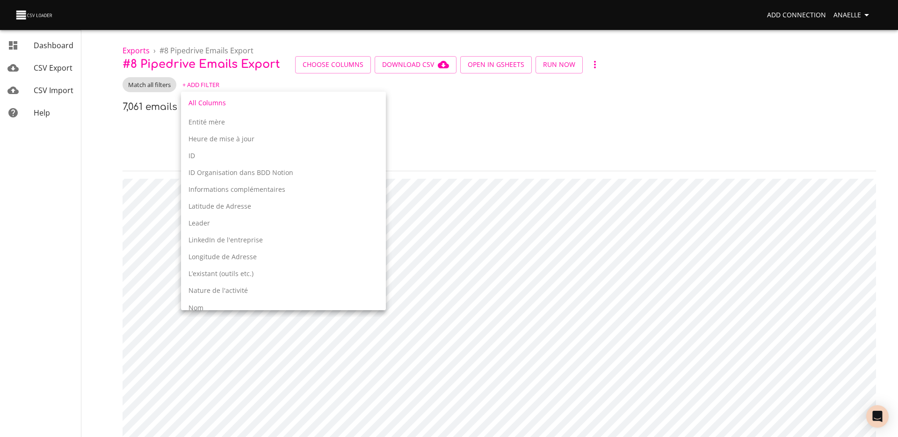
scroll to position [380, 0]
click at [406, 89] on div at bounding box center [449, 218] width 898 height 437
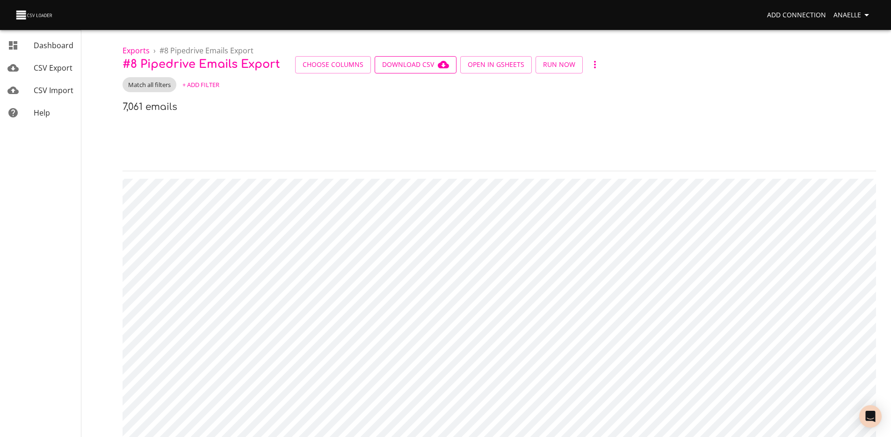
click at [417, 64] on span "Download CSV" at bounding box center [415, 65] width 67 height 12
click at [45, 88] on span "CSV Import" at bounding box center [54, 90] width 40 height 10
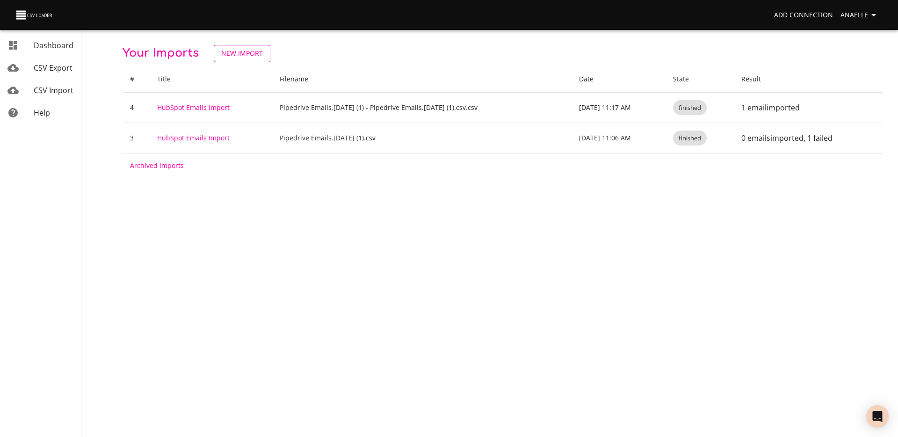
click at [238, 49] on span "New Import" at bounding box center [242, 54] width 42 height 12
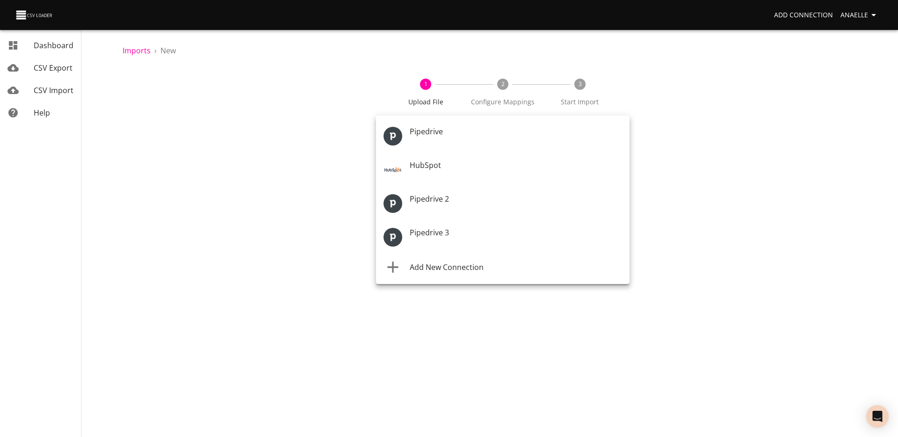
click at [441, 136] on body "Add Connection Anaelle Dashboard CSV Export CSV Import Help Imports › New 1 Upl…" at bounding box center [449, 218] width 898 height 437
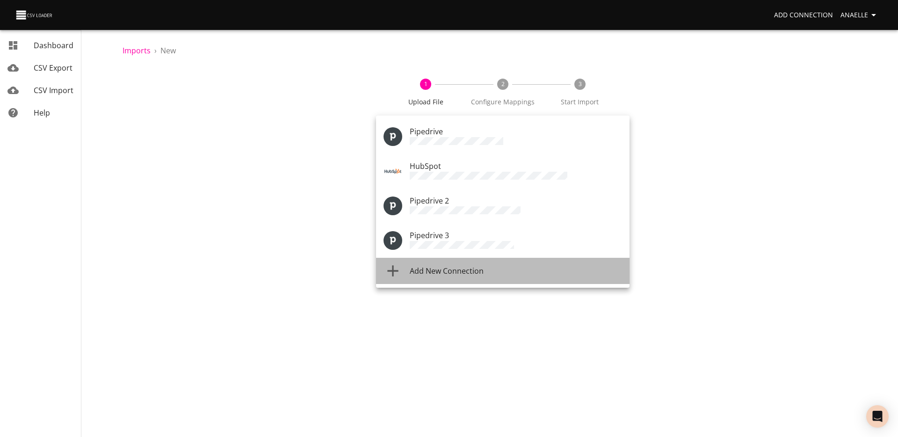
click at [439, 266] on span "Add New Connection" at bounding box center [447, 271] width 74 height 10
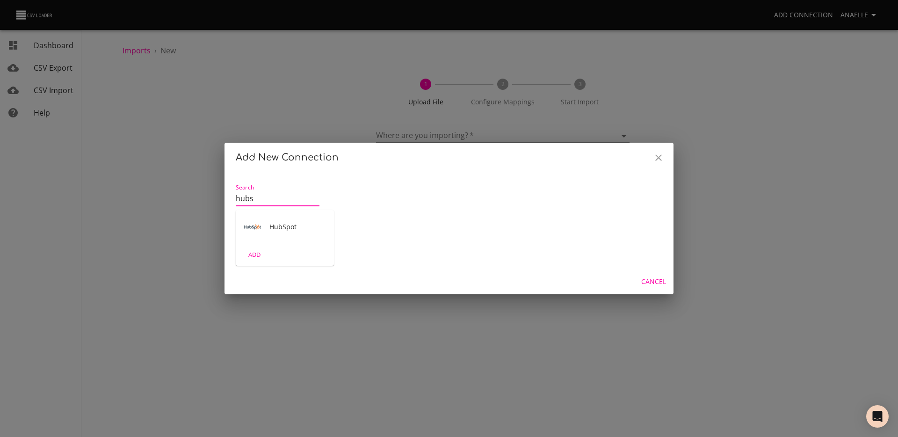
type input "hubs"
click at [305, 215] on div "HubSpot" at bounding box center [285, 227] width 98 height 34
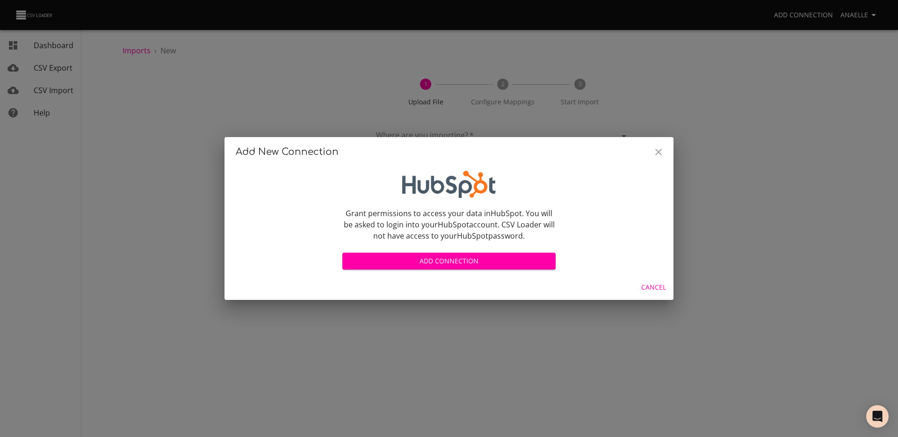
click at [434, 257] on span "Add Connection" at bounding box center [449, 261] width 198 height 12
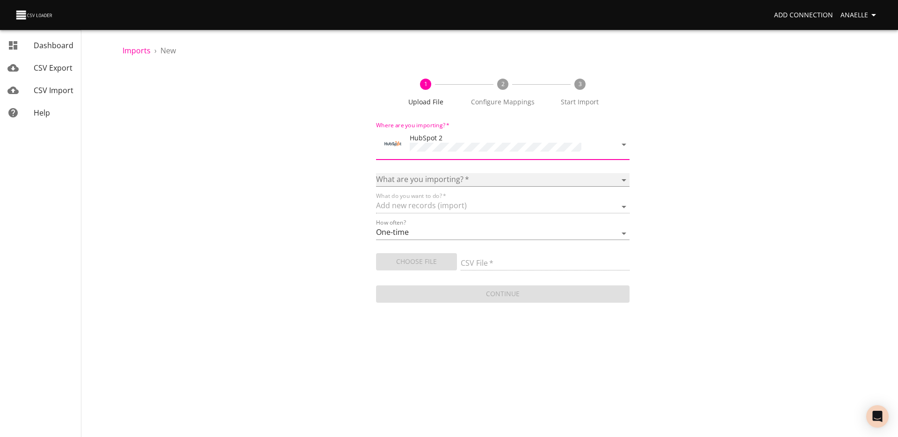
click at [416, 173] on select "Calls Companies Contacts Deals Emails Line items Meetings Notes Products Tasks …" at bounding box center [503, 180] width 254 height 14
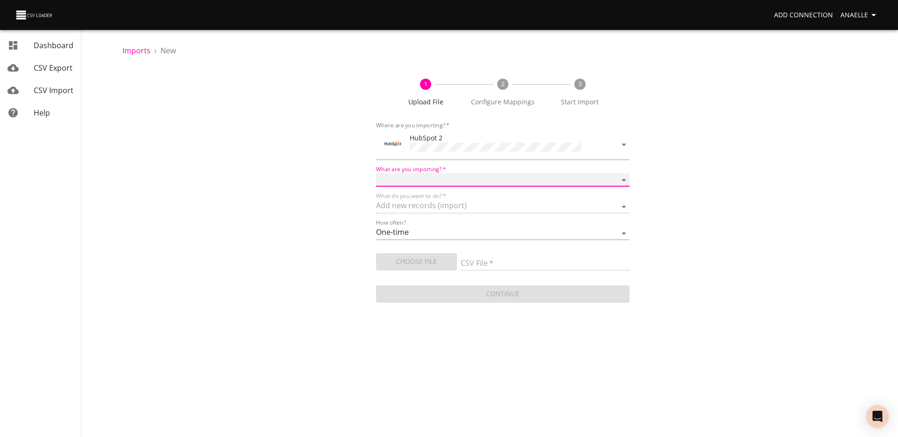
select select "emails"
click at [376, 173] on select "Calls Companies Contacts Deals Emails Line items Meetings Notes Products Tasks …" at bounding box center [503, 180] width 254 height 14
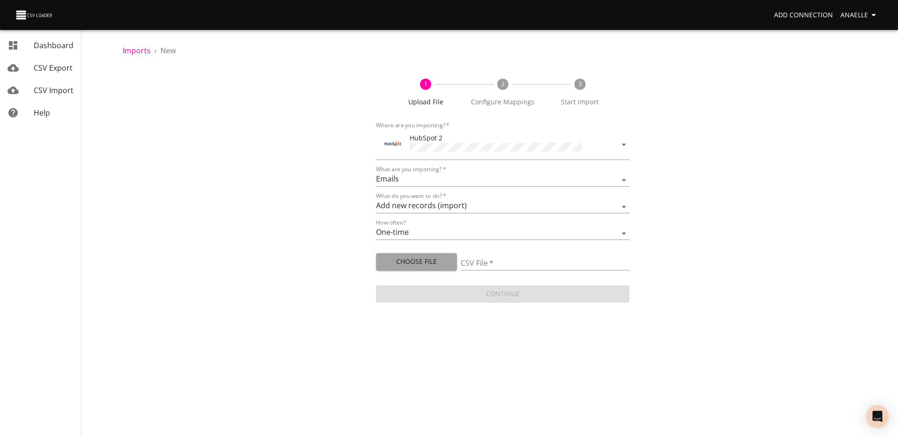
click at [433, 256] on span "Choose File" at bounding box center [417, 262] width 66 height 12
type input "Pipedrive Emails.[DATE] (1).csv"
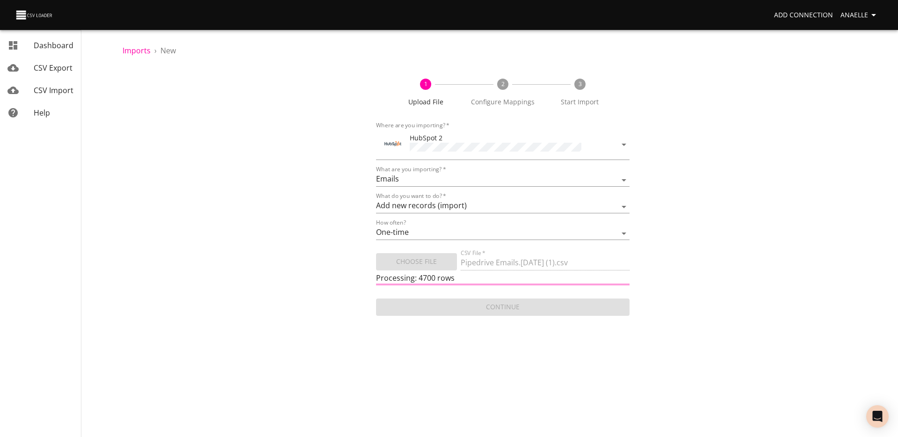
click at [325, 275] on div "1 Upload File 2 Configure Mappings 3 Start Import Where are you importing?   * …" at bounding box center [503, 192] width 761 height 250
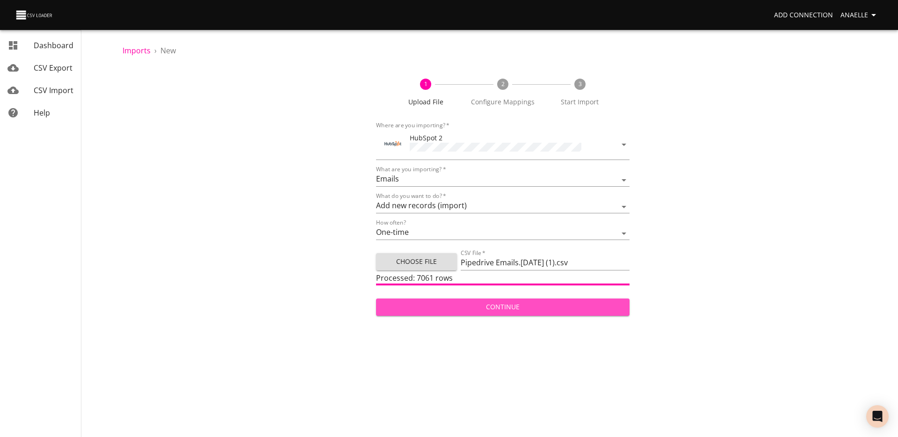
click at [496, 304] on span "Continue" at bounding box center [503, 307] width 239 height 12
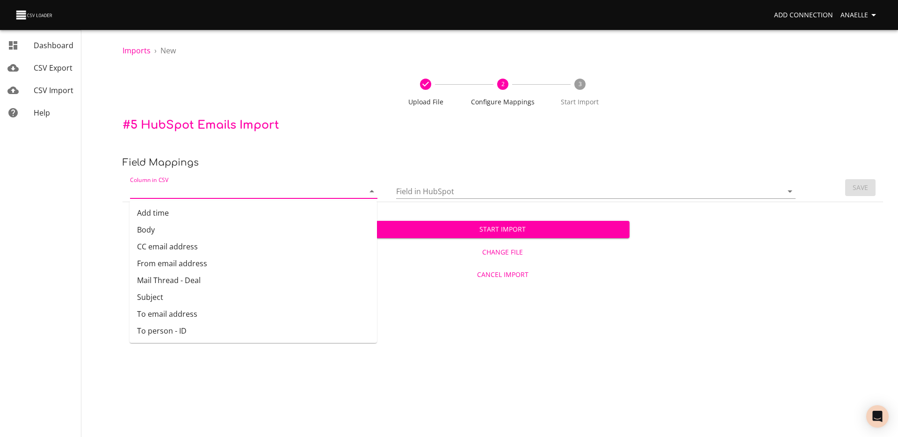
click at [295, 186] on input "Column in CSV" at bounding box center [239, 191] width 219 height 15
click at [210, 212] on li "Add time" at bounding box center [254, 212] width 248 height 17
type input "Add time"
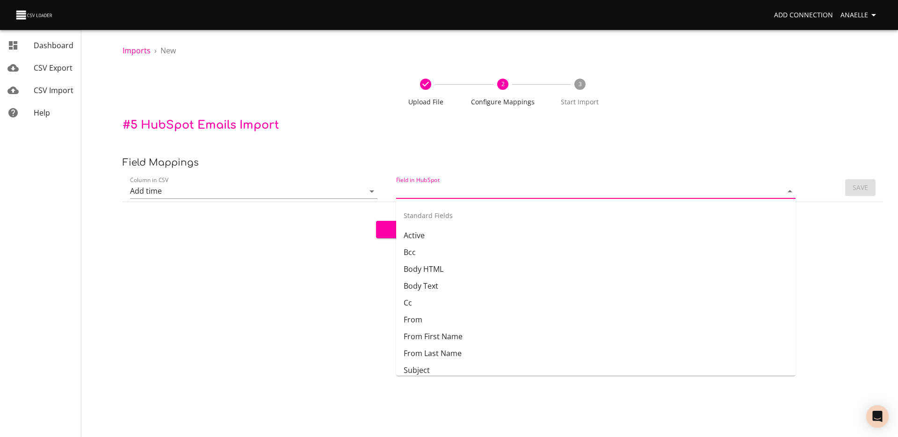
click at [404, 191] on input "Field in HubSpot" at bounding box center [581, 191] width 371 height 15
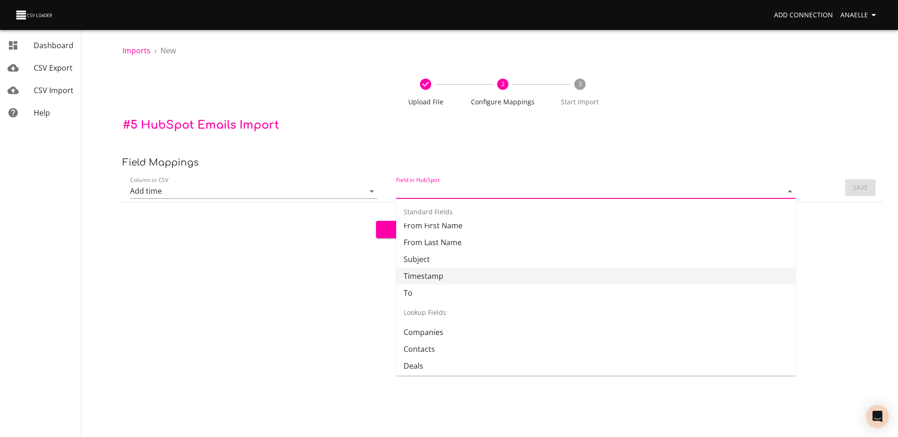
click at [439, 273] on li "Timestamp" at bounding box center [596, 276] width 400 height 17
type input "Timestamp"
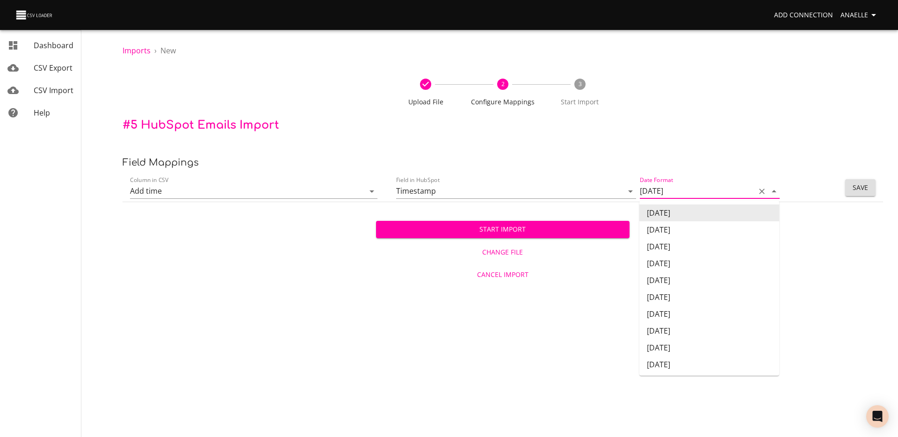
click at [689, 197] on input "[DATE]" at bounding box center [695, 191] width 111 height 15
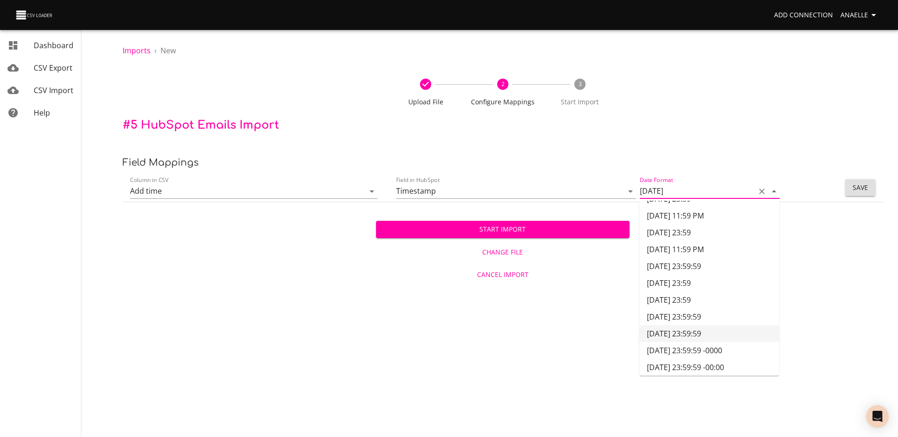
click at [674, 331] on li "[DATE] 23:59:59" at bounding box center [710, 333] width 140 height 17
type input "[DATE] 23:59:59"
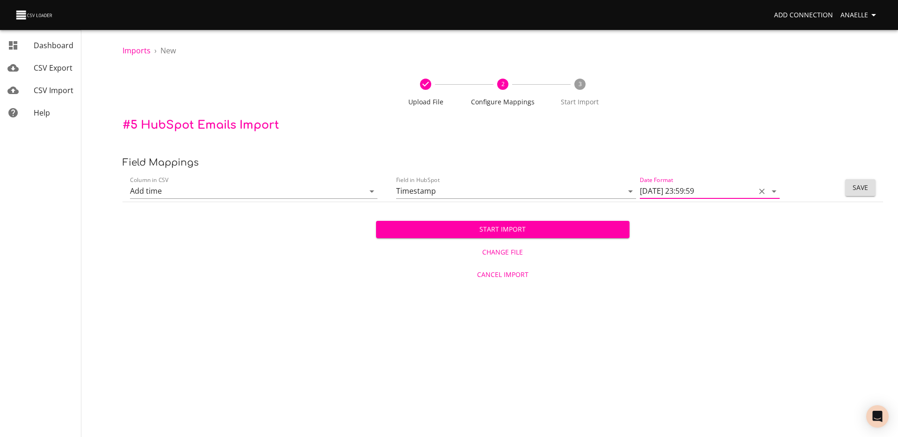
click at [707, 190] on span "Save" at bounding box center [860, 188] width 15 height 12
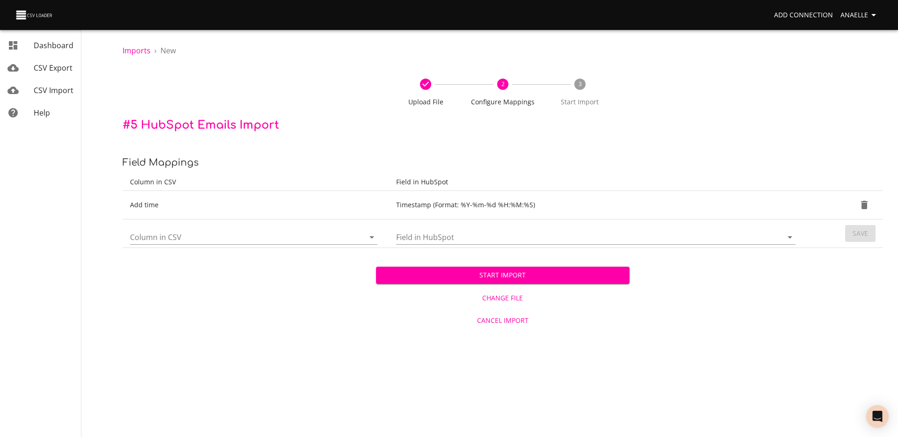
click at [262, 248] on div "Start Import Change File Cancel Import" at bounding box center [503, 289] width 761 height 83
click at [262, 240] on input "Column in CSV" at bounding box center [239, 237] width 219 height 15
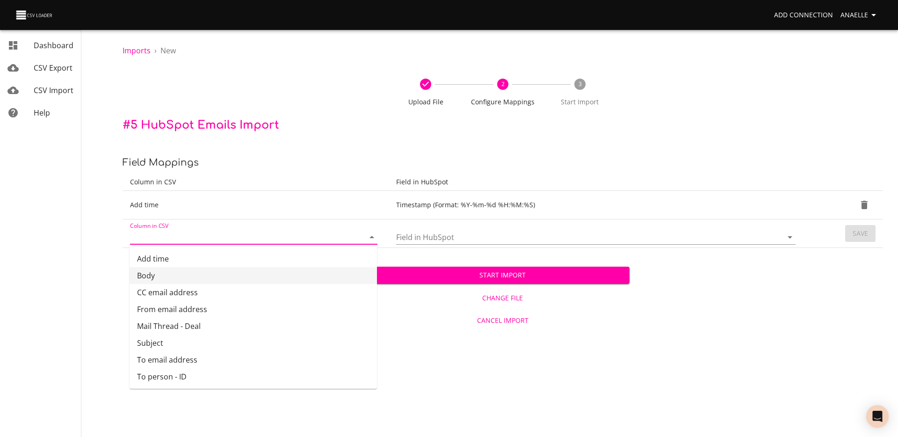
click at [241, 276] on li "Body" at bounding box center [254, 275] width 248 height 17
type input "Body"
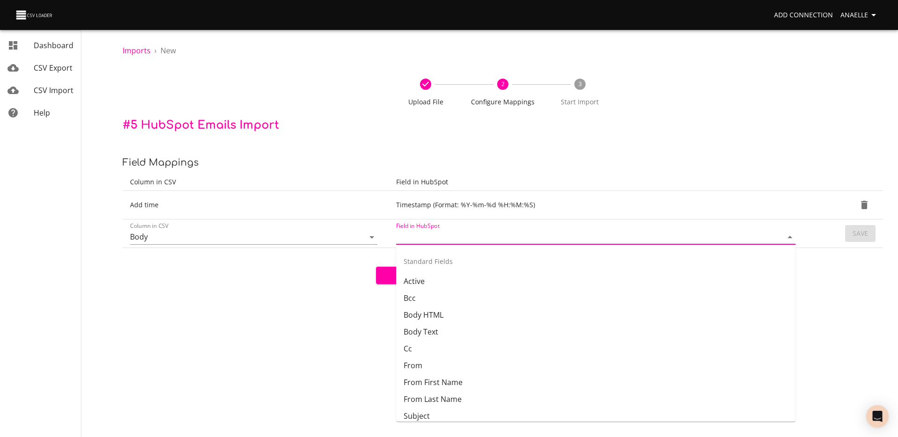
click at [438, 234] on input "Field in HubSpot" at bounding box center [581, 237] width 371 height 15
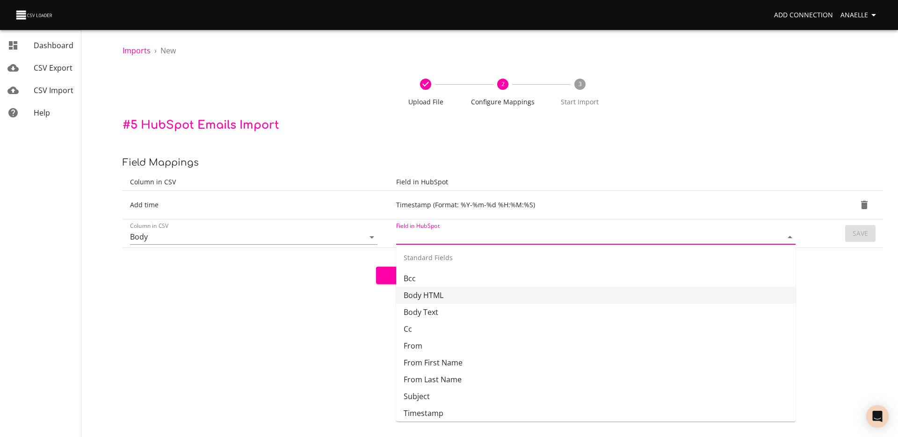
click at [435, 297] on li "Body HTML" at bounding box center [596, 295] width 400 height 17
type input "Body HTML"
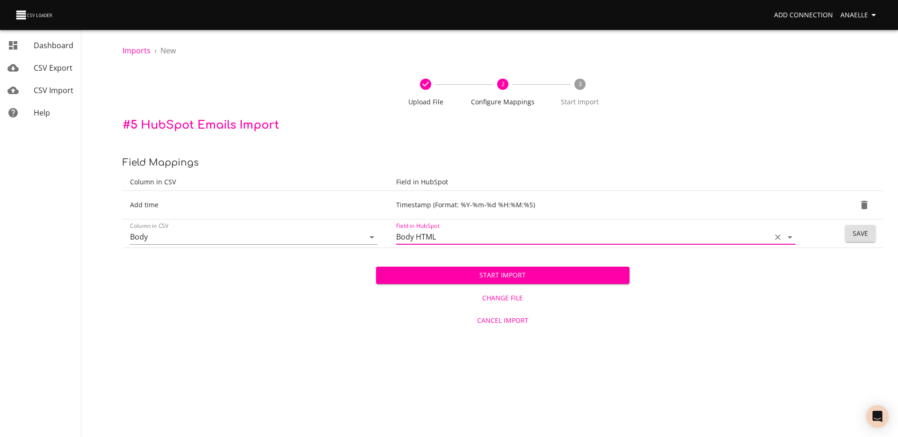
click at [707, 248] on div "Start Import Change File Cancel Import" at bounding box center [503, 289] width 761 height 83
click at [707, 232] on span "Save" at bounding box center [860, 234] width 15 height 12
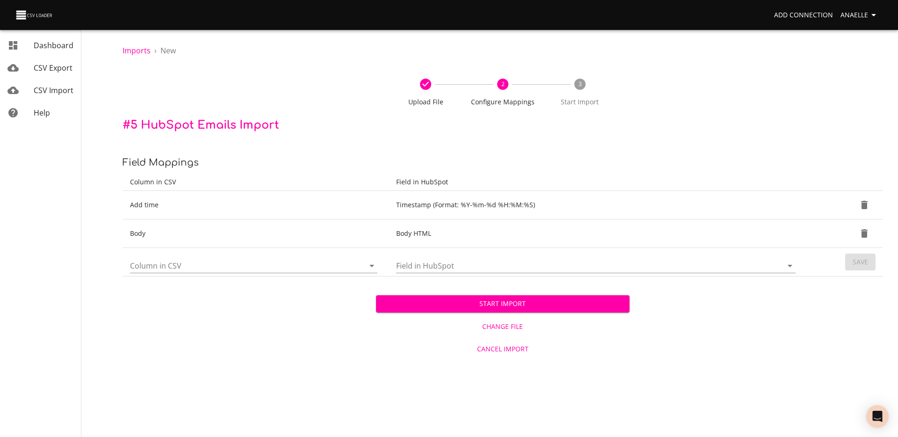
click at [234, 271] on input "Column in CSV" at bounding box center [239, 265] width 219 height 15
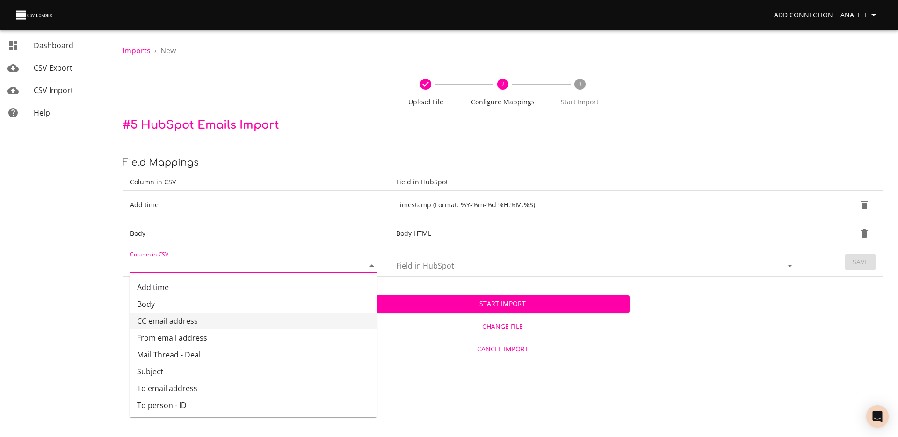
click at [213, 317] on li "CC email address" at bounding box center [254, 321] width 248 height 17
type input "CC email address"
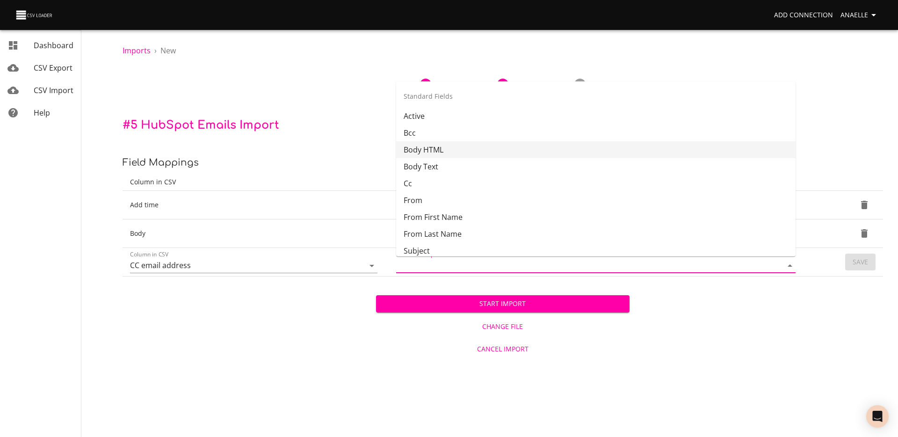
click at [473, 269] on input "Field in HubSpot" at bounding box center [581, 265] width 371 height 15
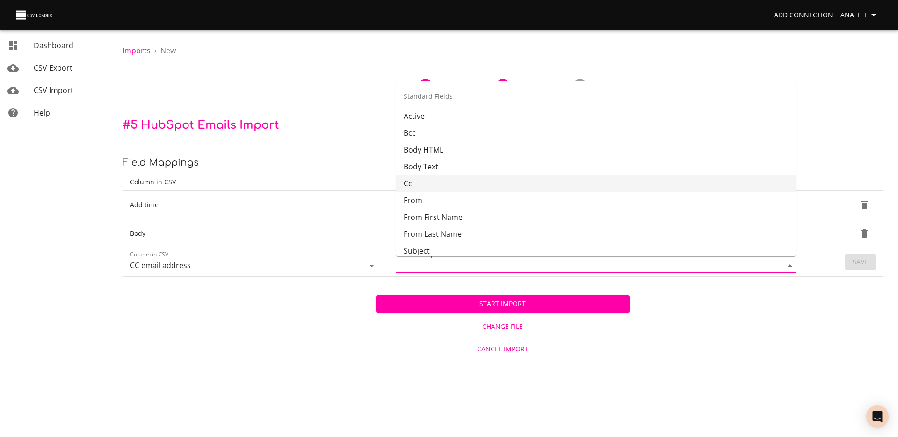
click at [462, 186] on li "Cc" at bounding box center [596, 183] width 400 height 17
type input "Cc"
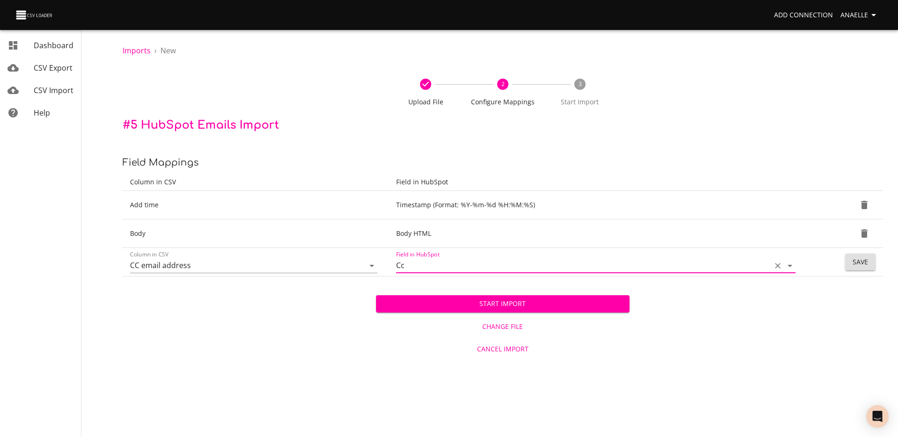
click at [707, 258] on span "Save" at bounding box center [860, 262] width 15 height 12
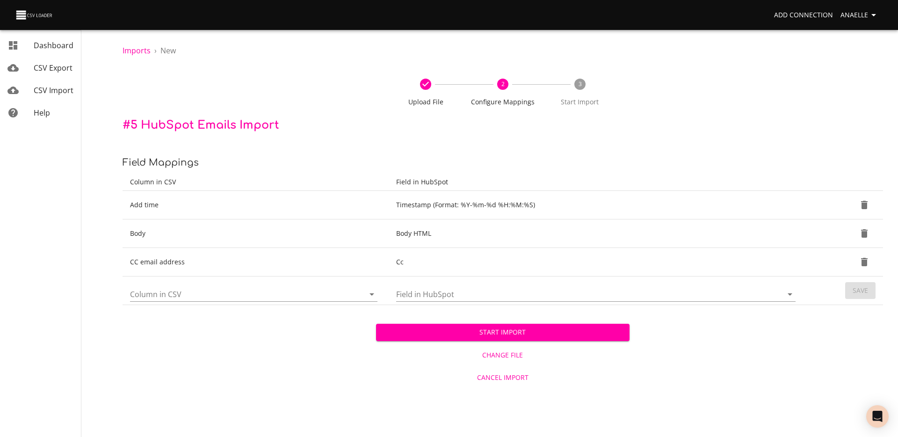
click at [210, 289] on input "Column in CSV" at bounding box center [239, 294] width 219 height 15
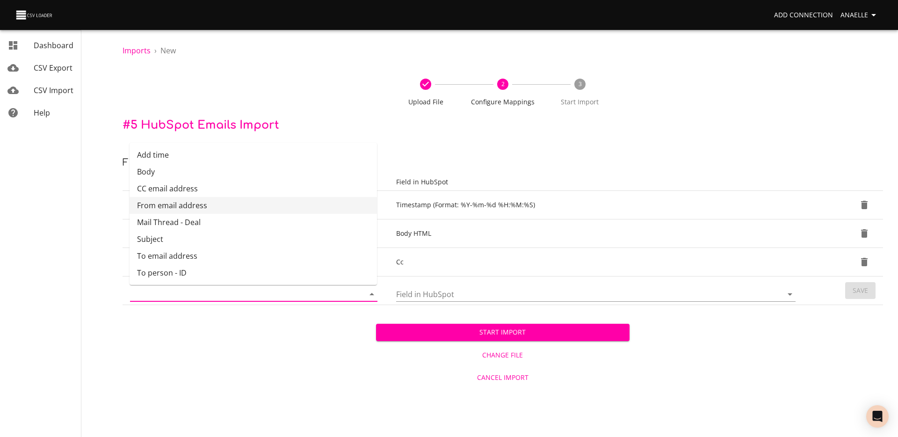
click at [196, 204] on li "From email address" at bounding box center [254, 205] width 248 height 17
type input "From email address"
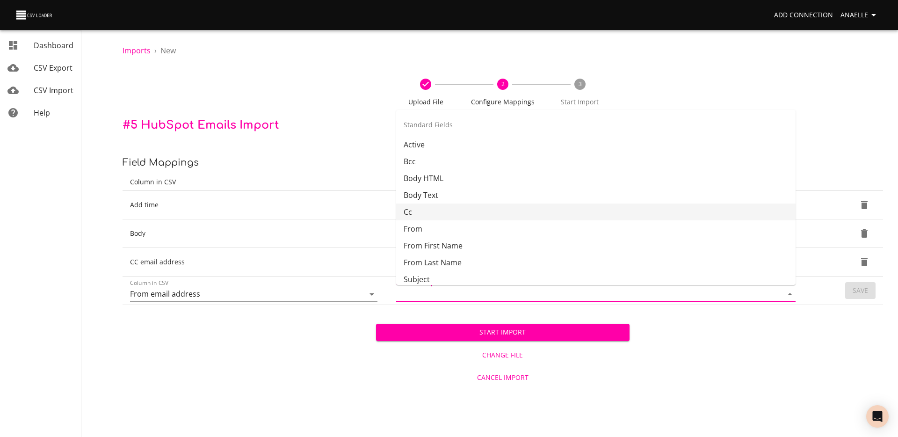
click at [499, 292] on input "Field in HubSpot" at bounding box center [581, 294] width 371 height 15
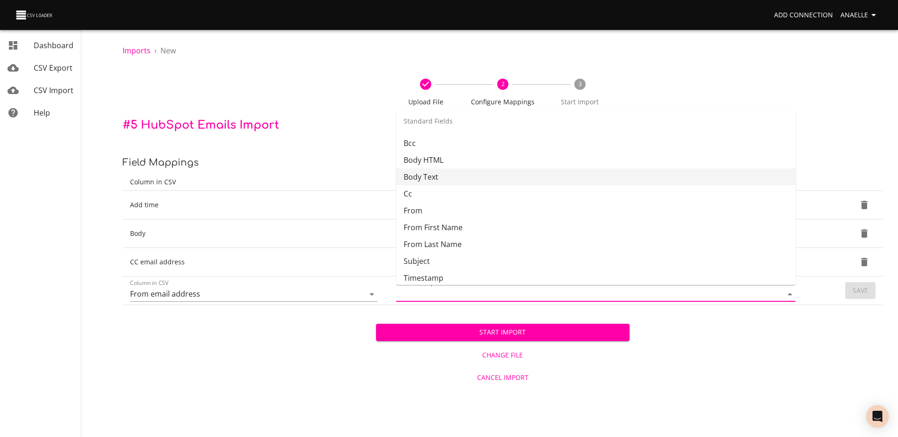
scroll to position [19, 0]
click at [435, 210] on li "From" at bounding box center [596, 210] width 400 height 17
type input "From"
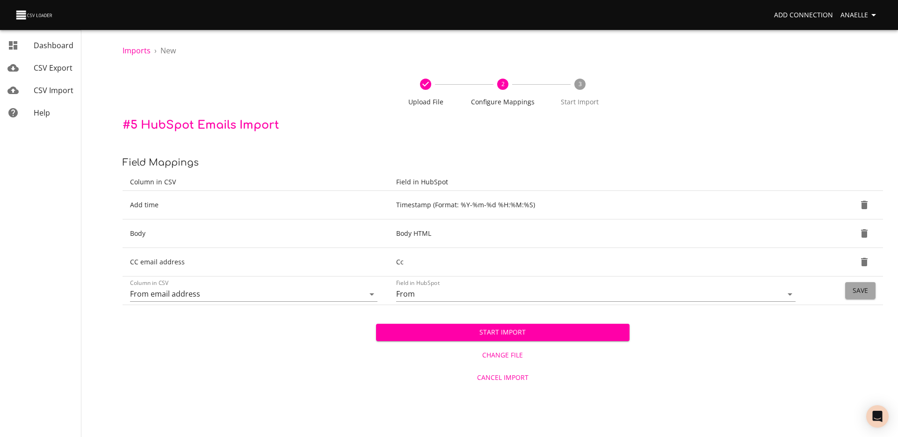
click at [707, 297] on button "Save" at bounding box center [861, 290] width 30 height 17
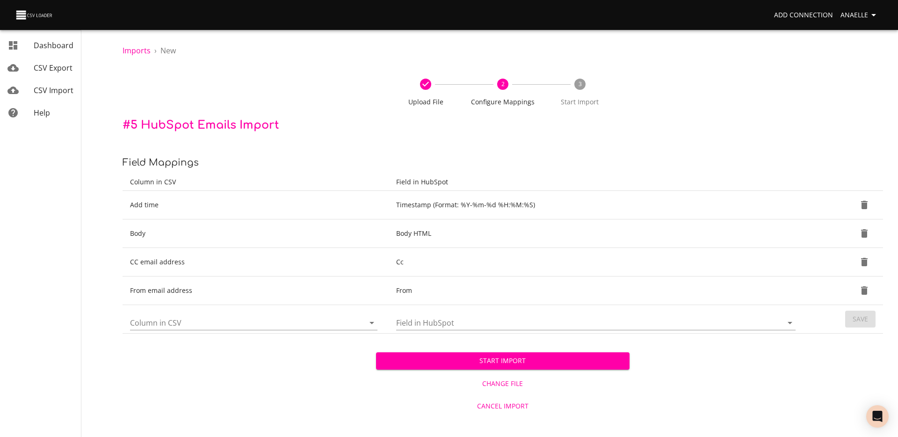
click at [262, 328] on input "Column in CSV" at bounding box center [239, 322] width 219 height 15
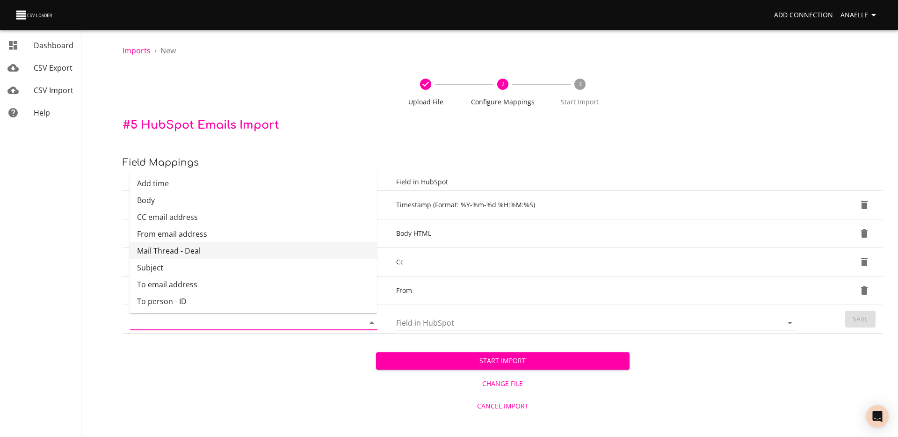
click at [210, 247] on li "Mail Thread - Deal" at bounding box center [254, 250] width 248 height 17
type input "Mail Thread - Deal"
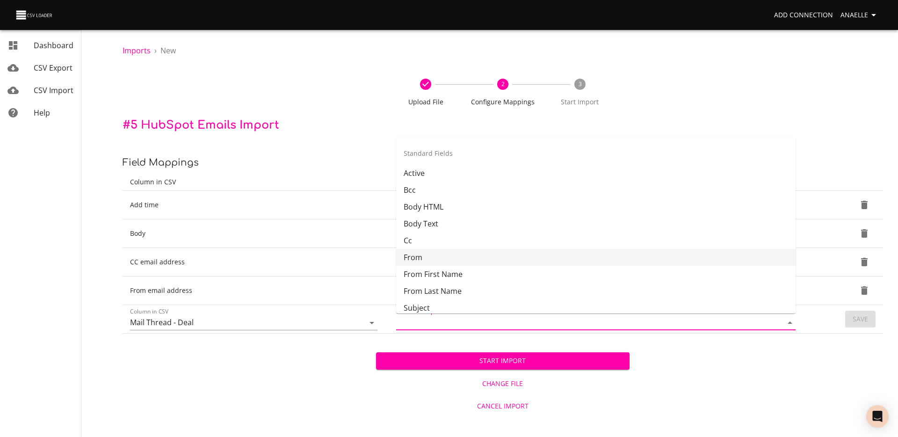
click at [437, 329] on input "Field in HubSpot" at bounding box center [581, 322] width 371 height 15
click at [476, 265] on li "Deals" at bounding box center [596, 267] width 400 height 17
type input "Deals"
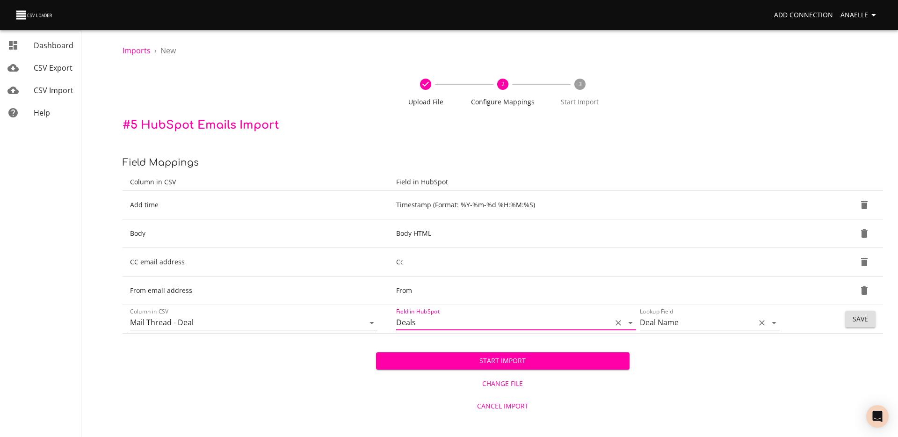
click at [661, 314] on label "Lookup Field" at bounding box center [656, 312] width 33 height 6
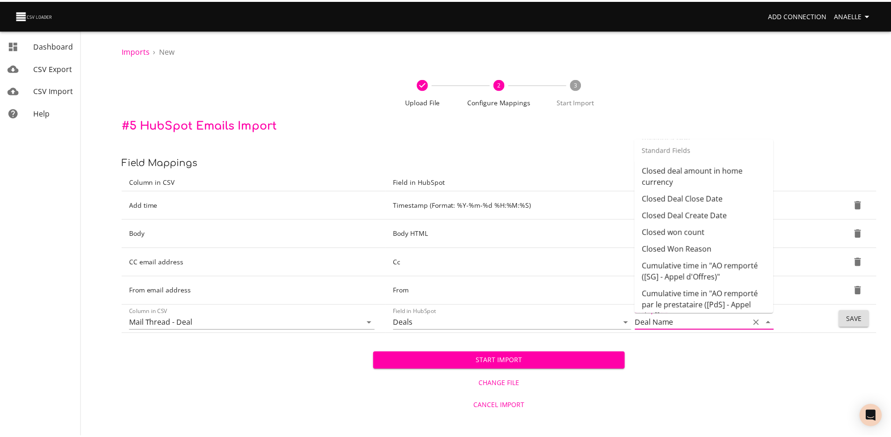
scroll to position [0, 0]
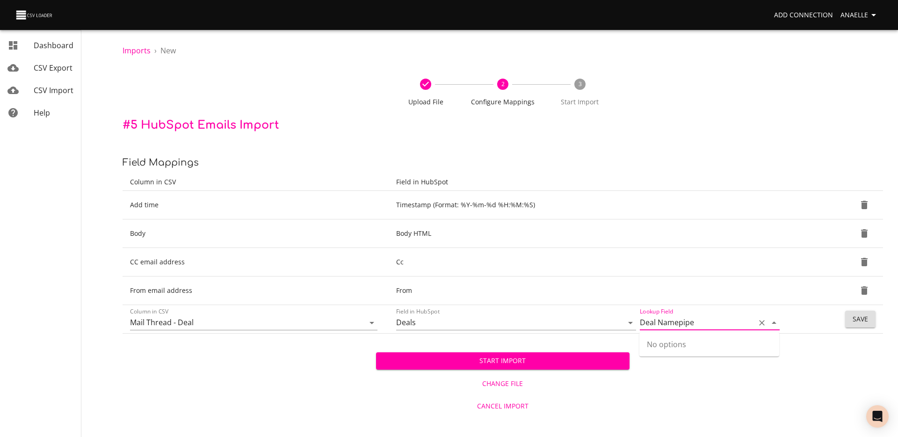
click at [673, 321] on input "Deal Namepipe" at bounding box center [695, 322] width 111 height 15
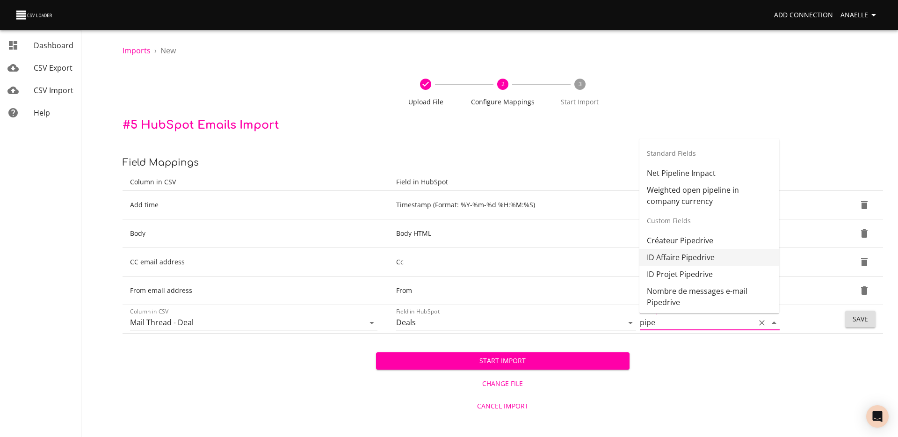
click at [693, 257] on li "ID Affaire Pipedrive" at bounding box center [710, 257] width 140 height 17
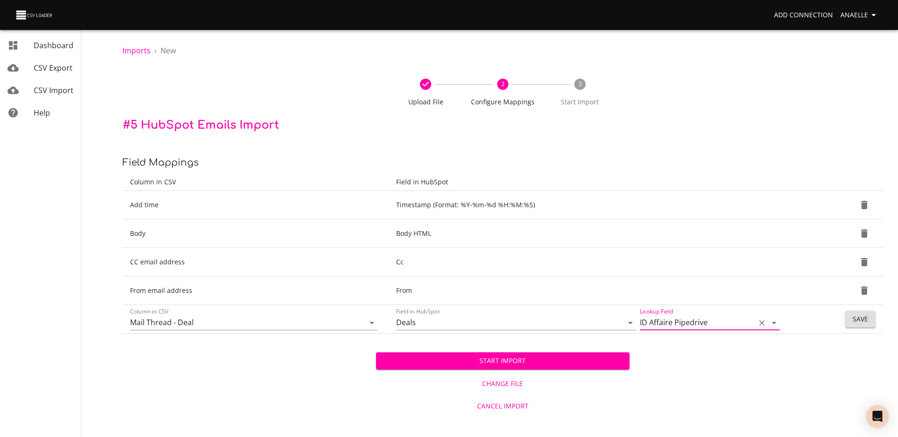
type input "ID Affaire Pipedrive"
click at [707, 335] on div "Imports › New Upload File 2 Configure Mappings 3 Start Import # 5 HubSpot Email…" at bounding box center [503, 208] width 791 height 417
click at [707, 330] on td "Save" at bounding box center [845, 319] width 76 height 29
click at [707, 324] on span "Save" at bounding box center [860, 320] width 15 height 12
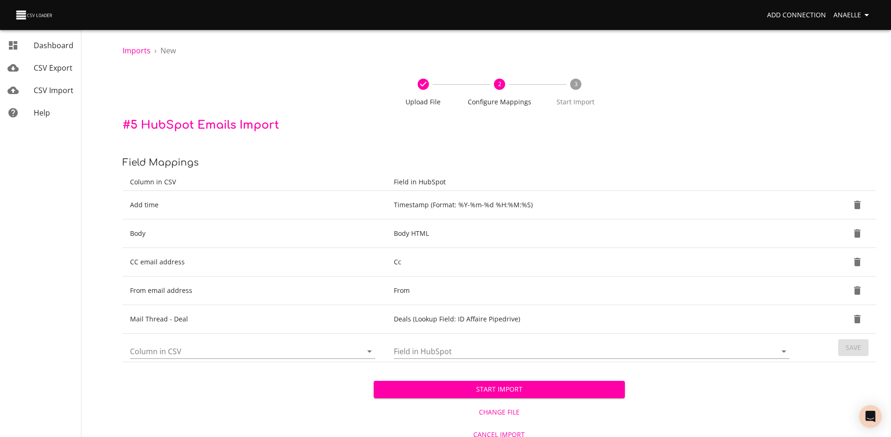
click at [215, 348] on input "Column in CSV" at bounding box center [238, 351] width 216 height 15
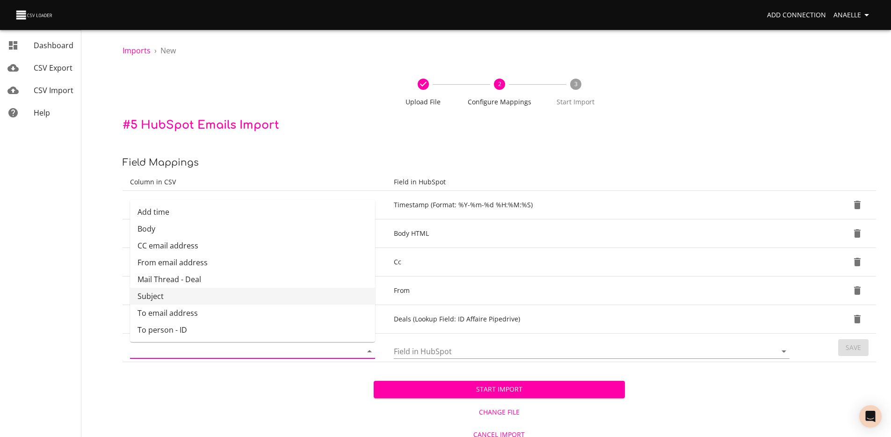
click at [198, 295] on li "Subject" at bounding box center [252, 296] width 245 height 17
type input "Subject"
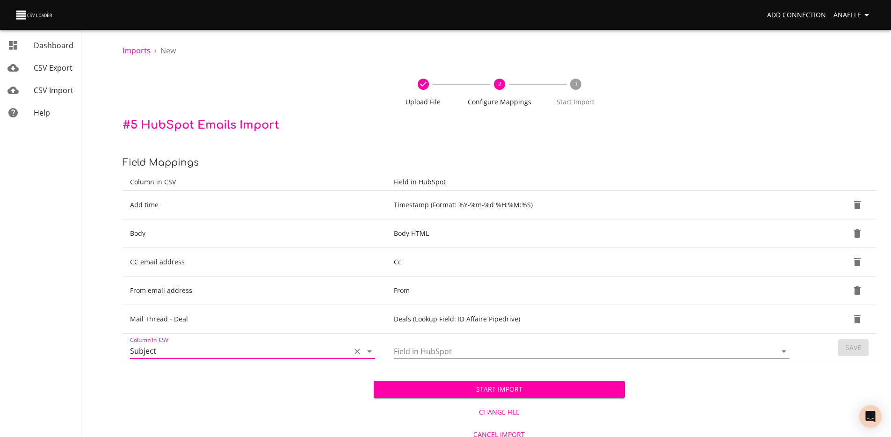
click at [438, 346] on input "Field in HubSpot" at bounding box center [577, 351] width 367 height 15
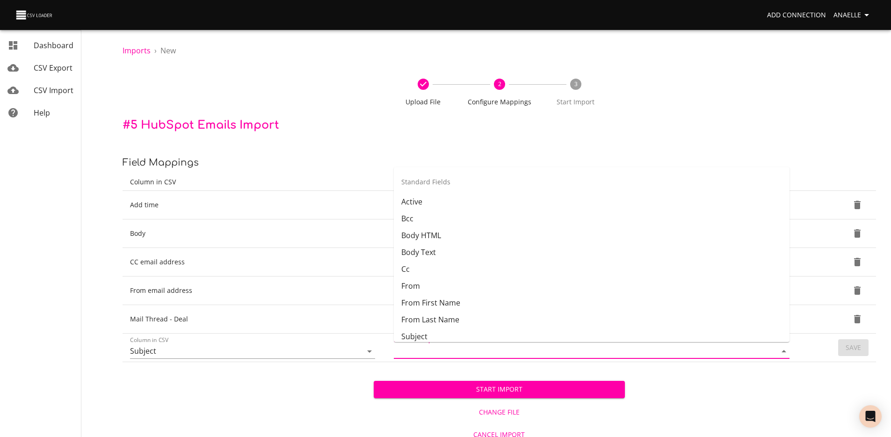
scroll to position [109, 0]
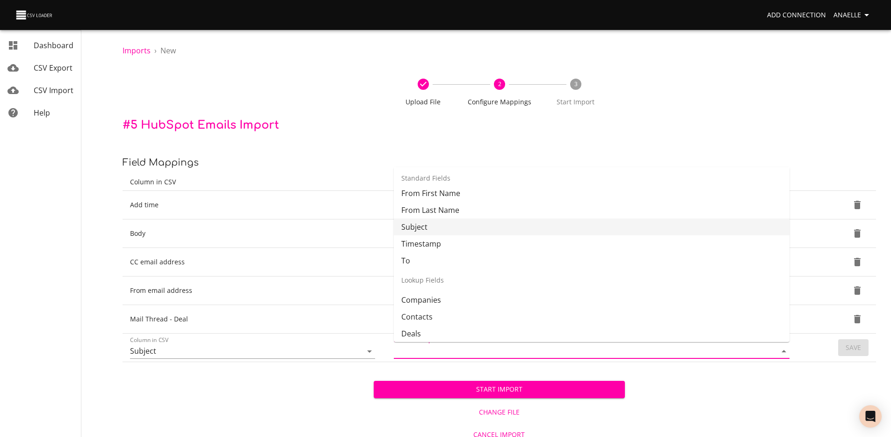
click at [441, 228] on li "Subject" at bounding box center [592, 227] width 396 height 17
type input "Subject"
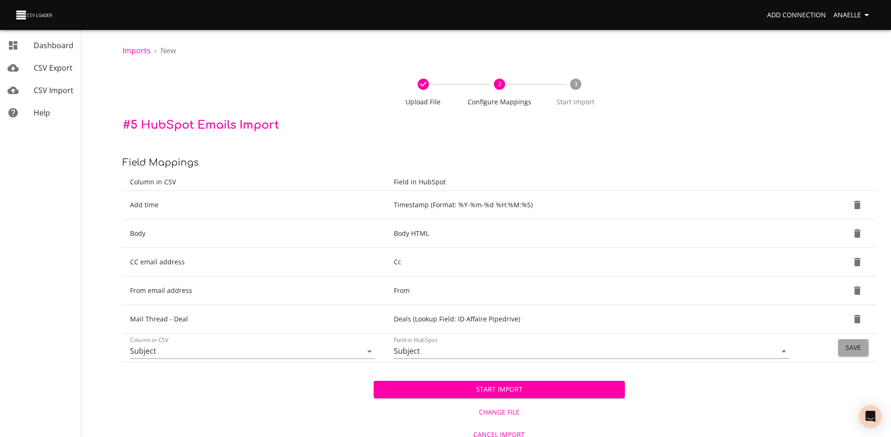
click at [707, 352] on span "Save" at bounding box center [853, 348] width 15 height 12
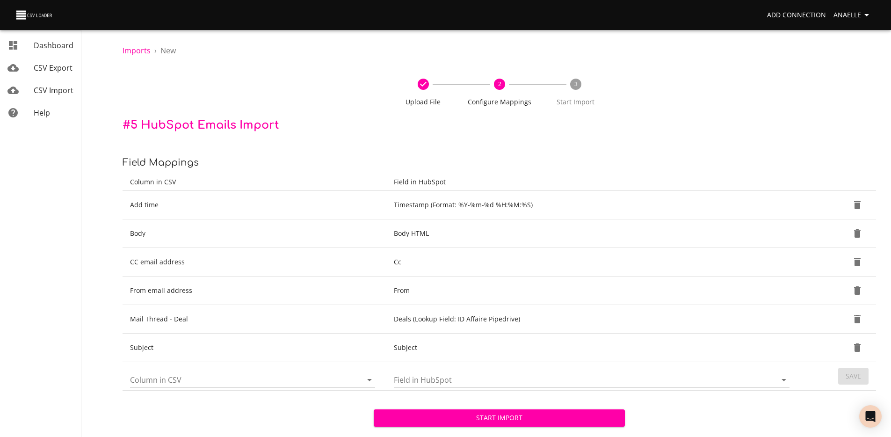
click at [232, 382] on input "Column in CSV" at bounding box center [238, 379] width 216 height 15
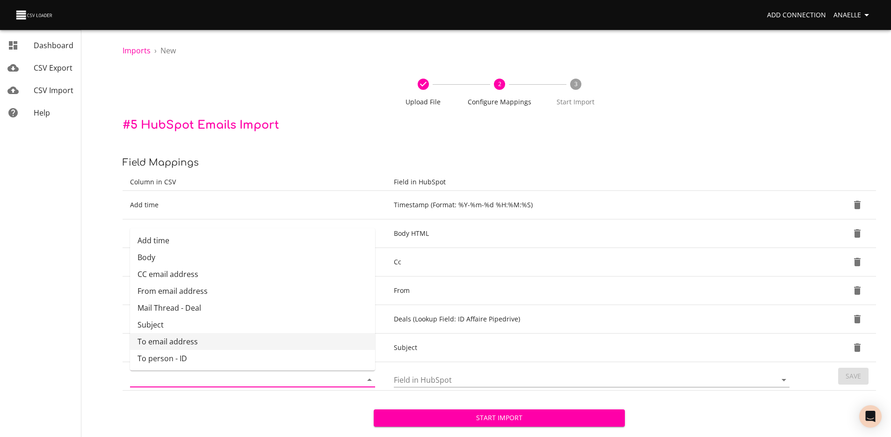
click at [213, 336] on li "To email address" at bounding box center [252, 341] width 245 height 17
type input "To email address"
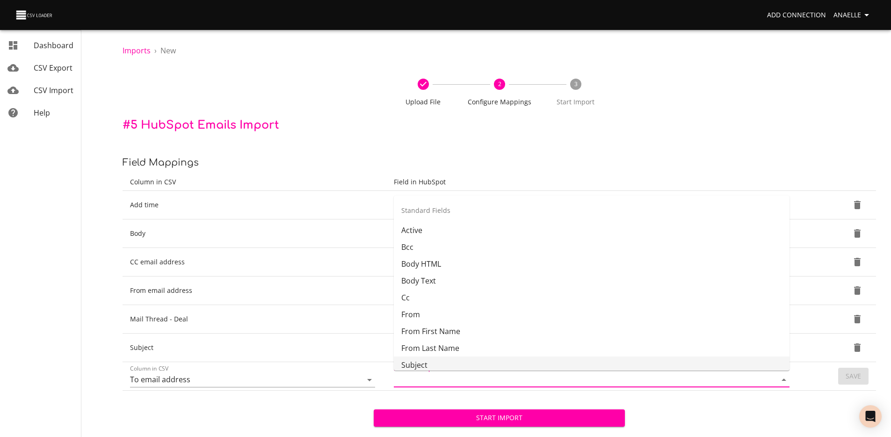
click at [470, 373] on input "Field in HubSpot" at bounding box center [577, 379] width 367 height 15
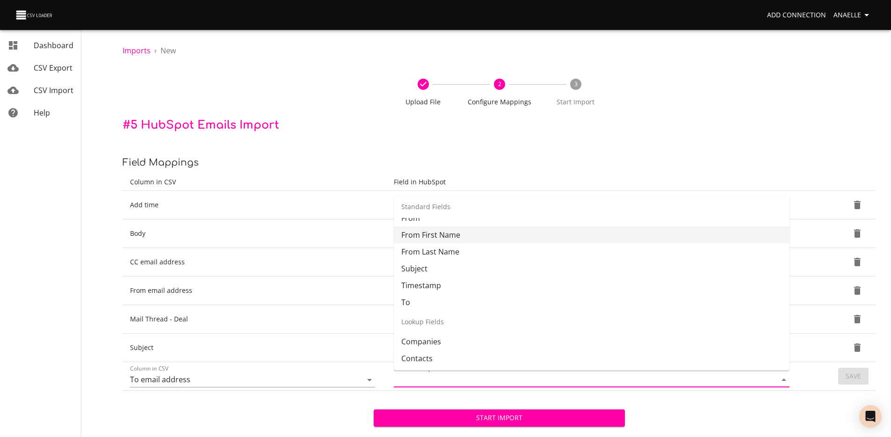
scroll to position [104, 0]
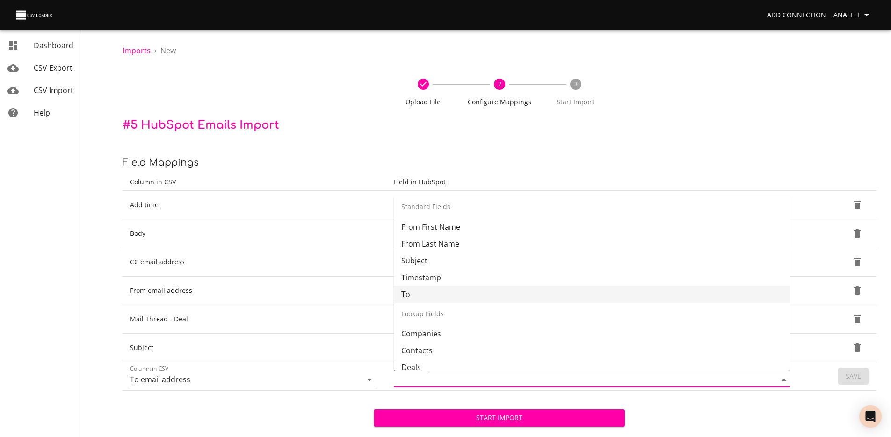
click at [433, 298] on li "To" at bounding box center [592, 294] width 396 height 17
type input "To"
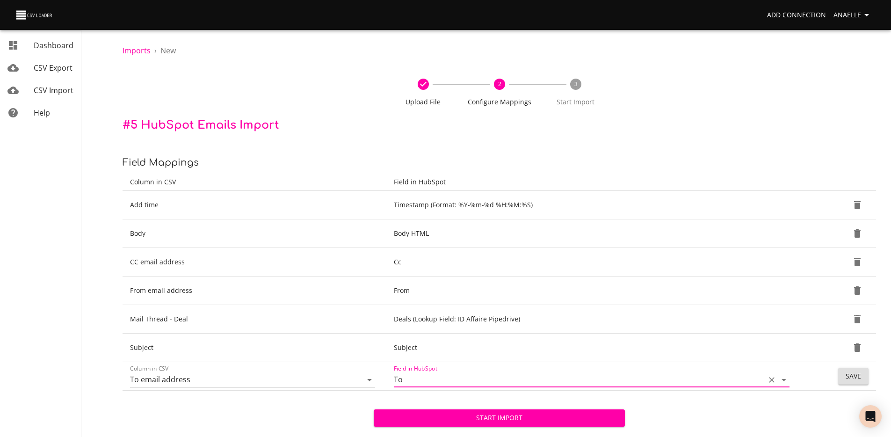
click at [707, 383] on button "Save" at bounding box center [854, 376] width 30 height 17
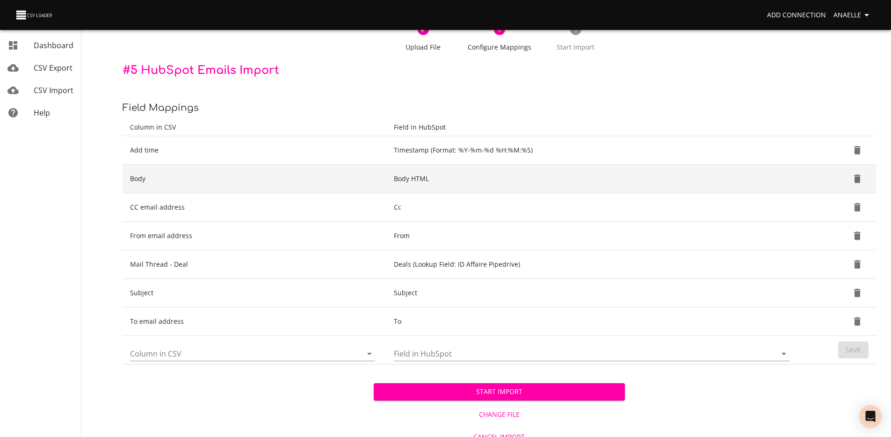
scroll to position [59, 0]
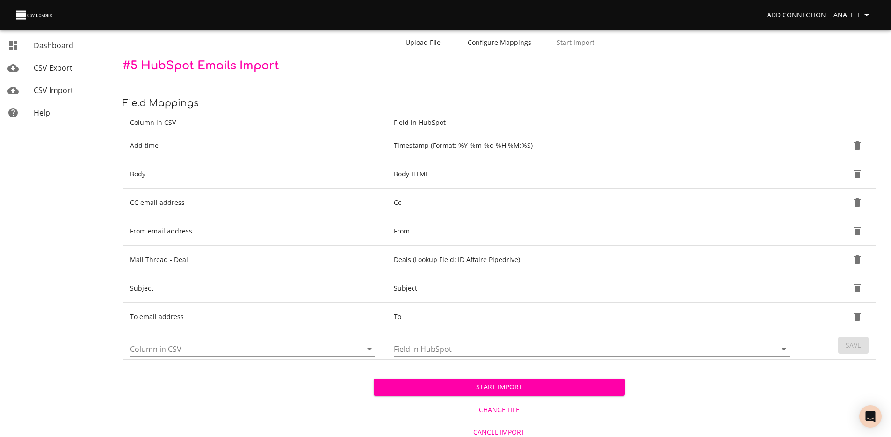
click at [218, 356] on input "Column in CSV" at bounding box center [238, 349] width 216 height 15
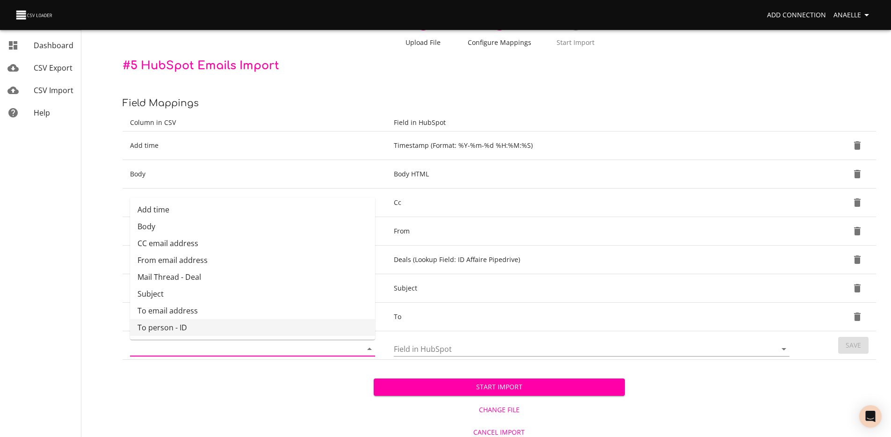
scroll to position [66, 0]
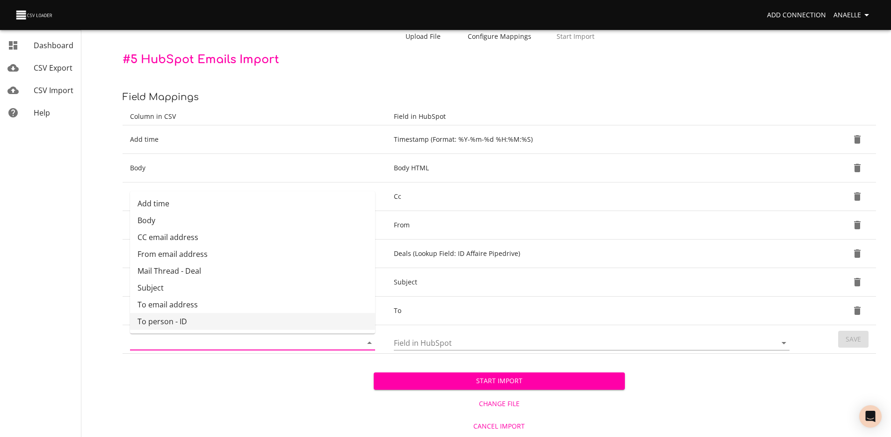
click at [214, 321] on li "To person - ID" at bounding box center [252, 321] width 245 height 17
type input "To person - ID"
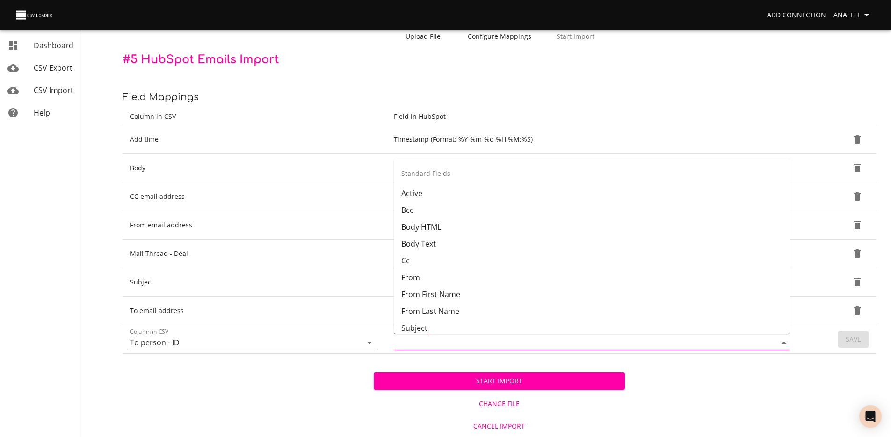
click at [457, 346] on input "Field in HubSpot" at bounding box center [577, 343] width 367 height 15
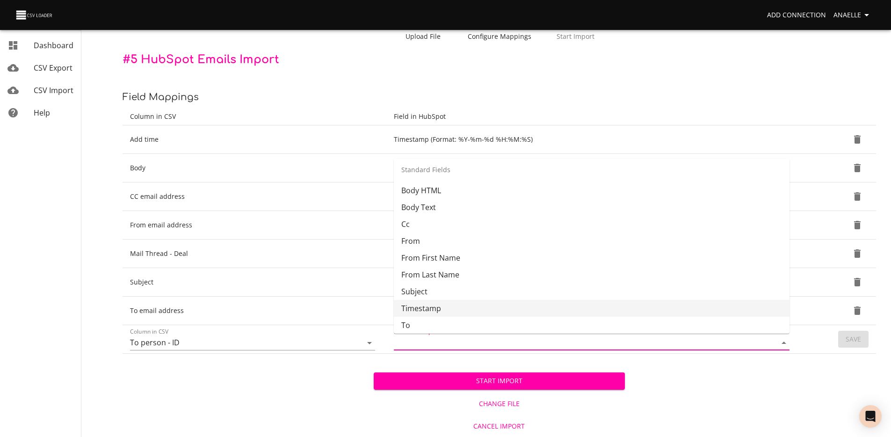
scroll to position [147, 0]
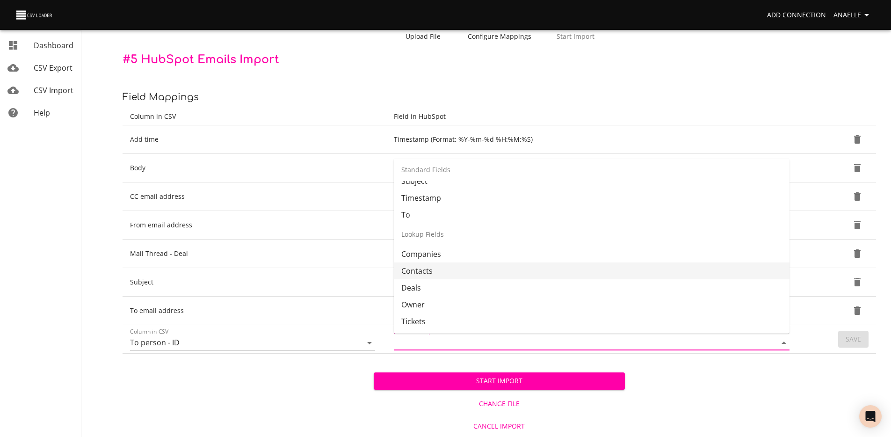
click at [427, 271] on li "Contacts" at bounding box center [592, 271] width 396 height 17
type input "Contacts"
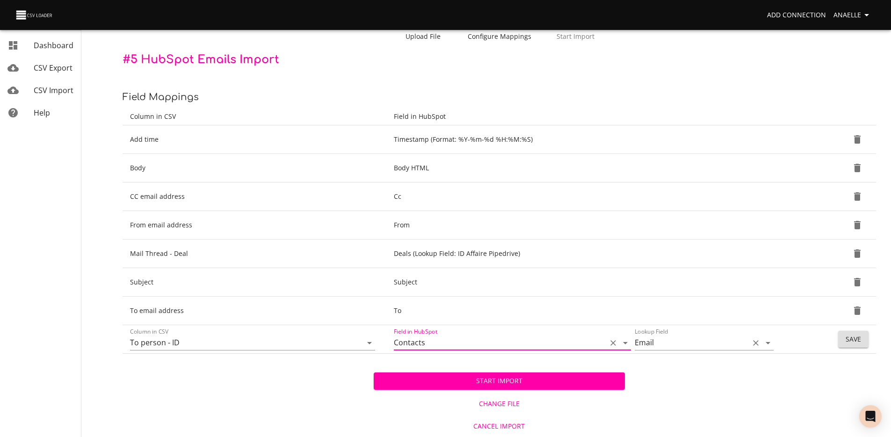
click at [707, 341] on input "Email" at bounding box center [689, 343] width 109 height 15
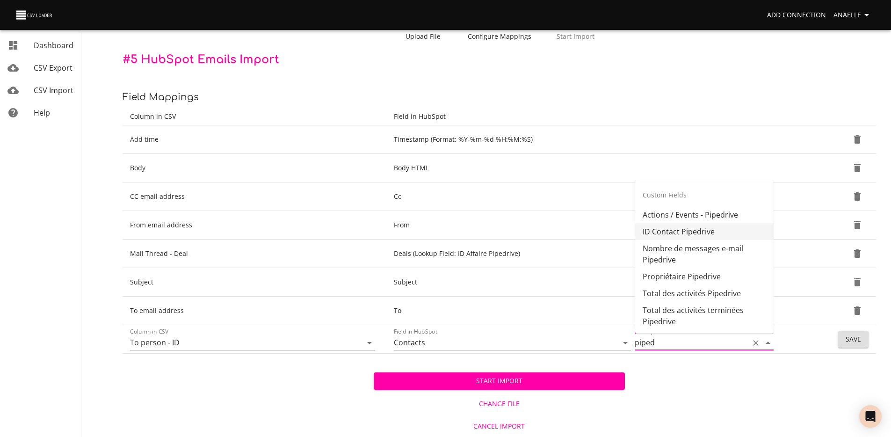
click at [696, 235] on li "ID Contact Pipedrive" at bounding box center [704, 231] width 139 height 17
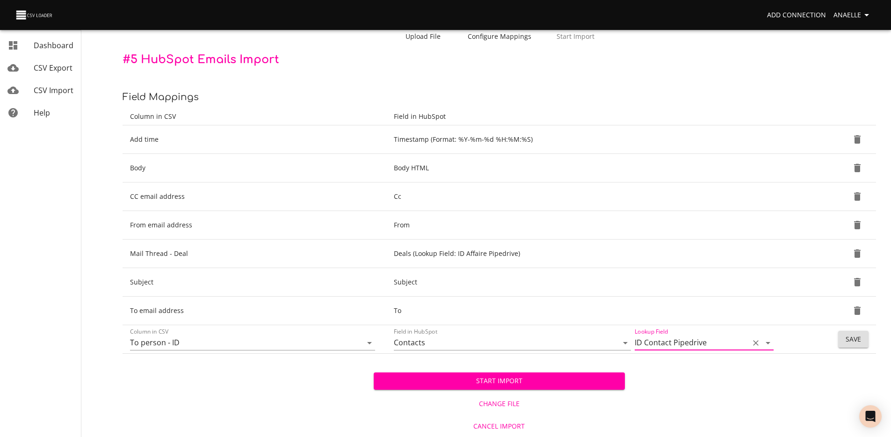
type input "ID Contact Pipedrive"
click at [707, 339] on span "Save" at bounding box center [853, 340] width 15 height 12
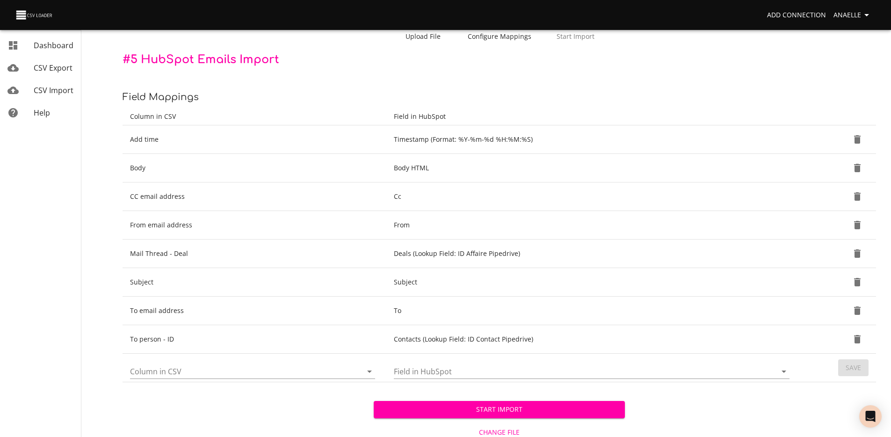
click at [224, 385] on div "Start Import Change File Cancel Import" at bounding box center [500, 423] width 754 height 83
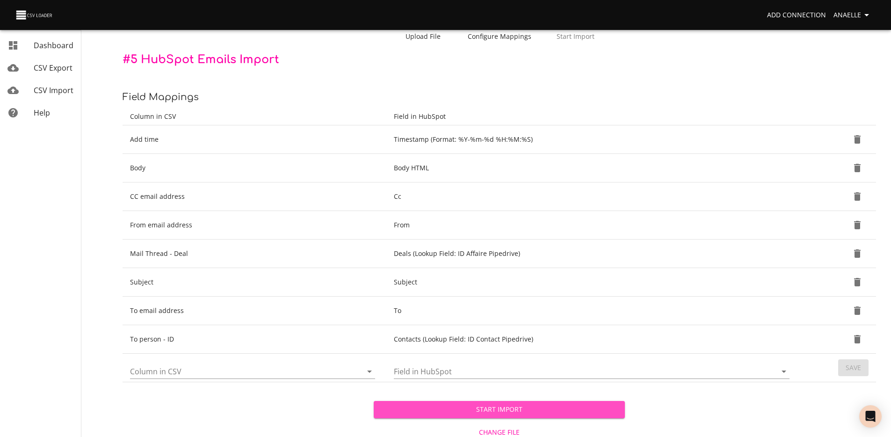
click at [464, 385] on span "Start Import" at bounding box center [499, 410] width 236 height 12
